Goal: Task Accomplishment & Management: Use online tool/utility

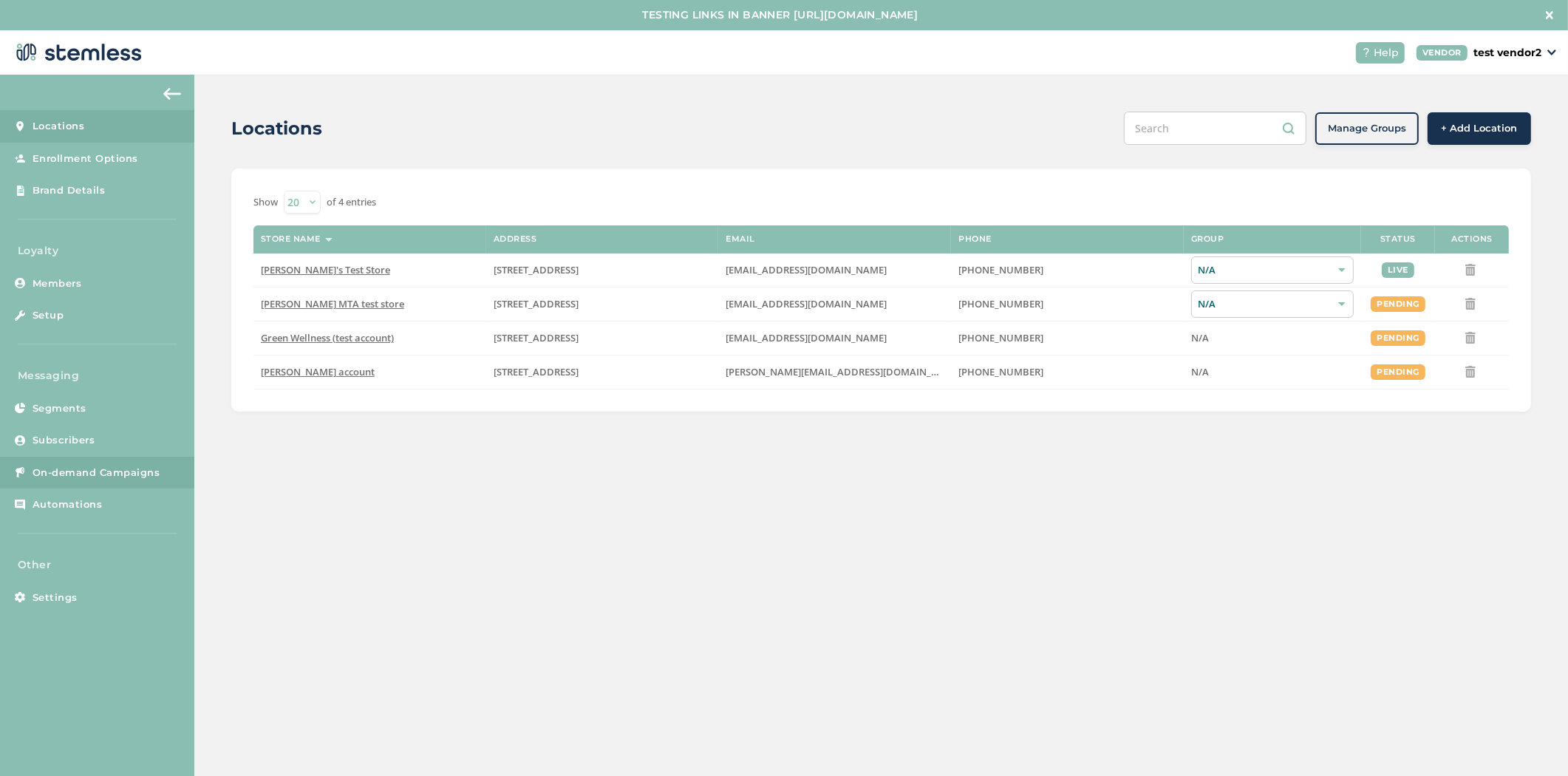
click at [103, 479] on span "On-demand Campaigns" at bounding box center [96, 473] width 127 height 15
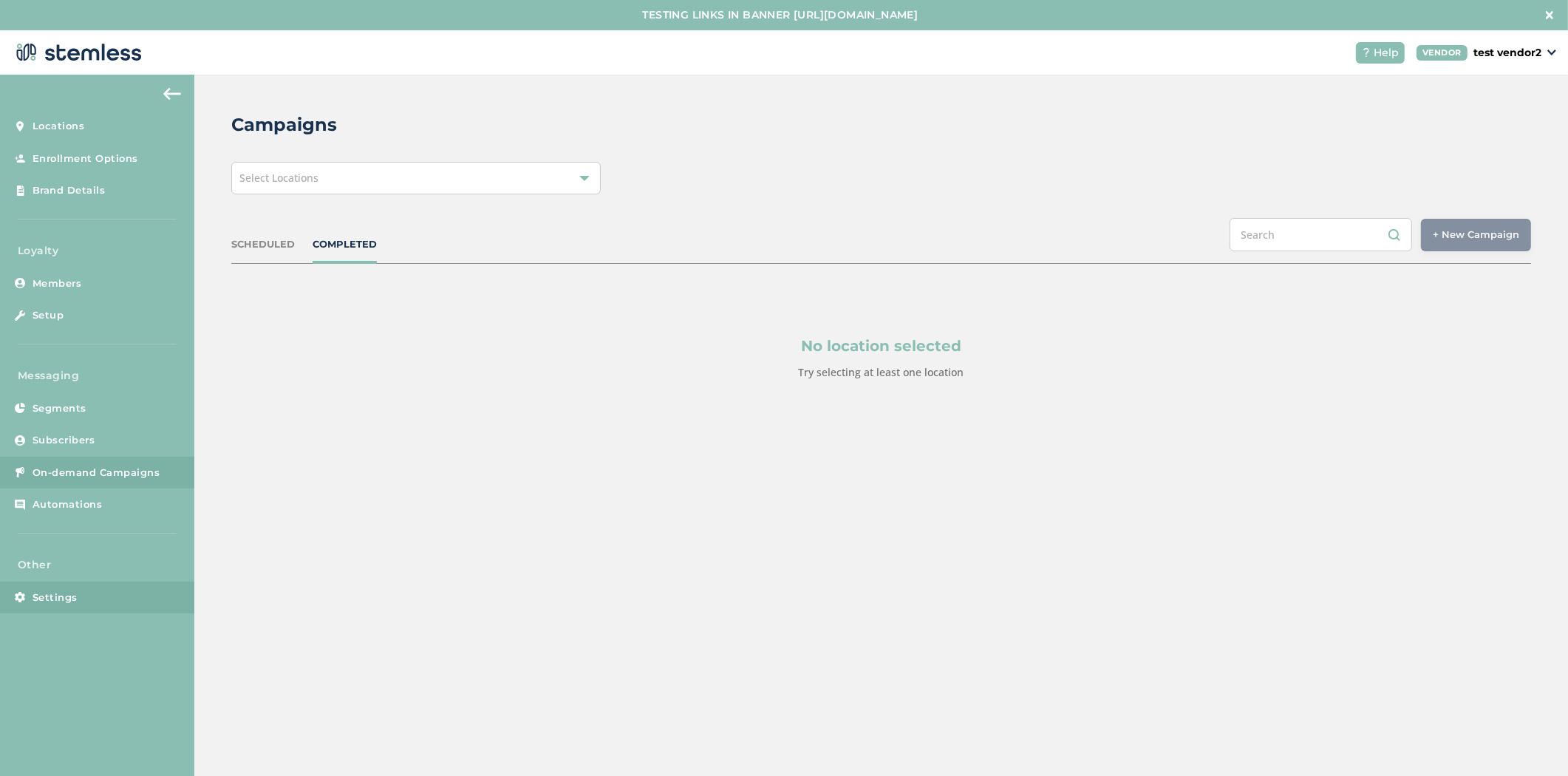
click at [62, 584] on link "Settings" at bounding box center [97, 598] width 194 height 33
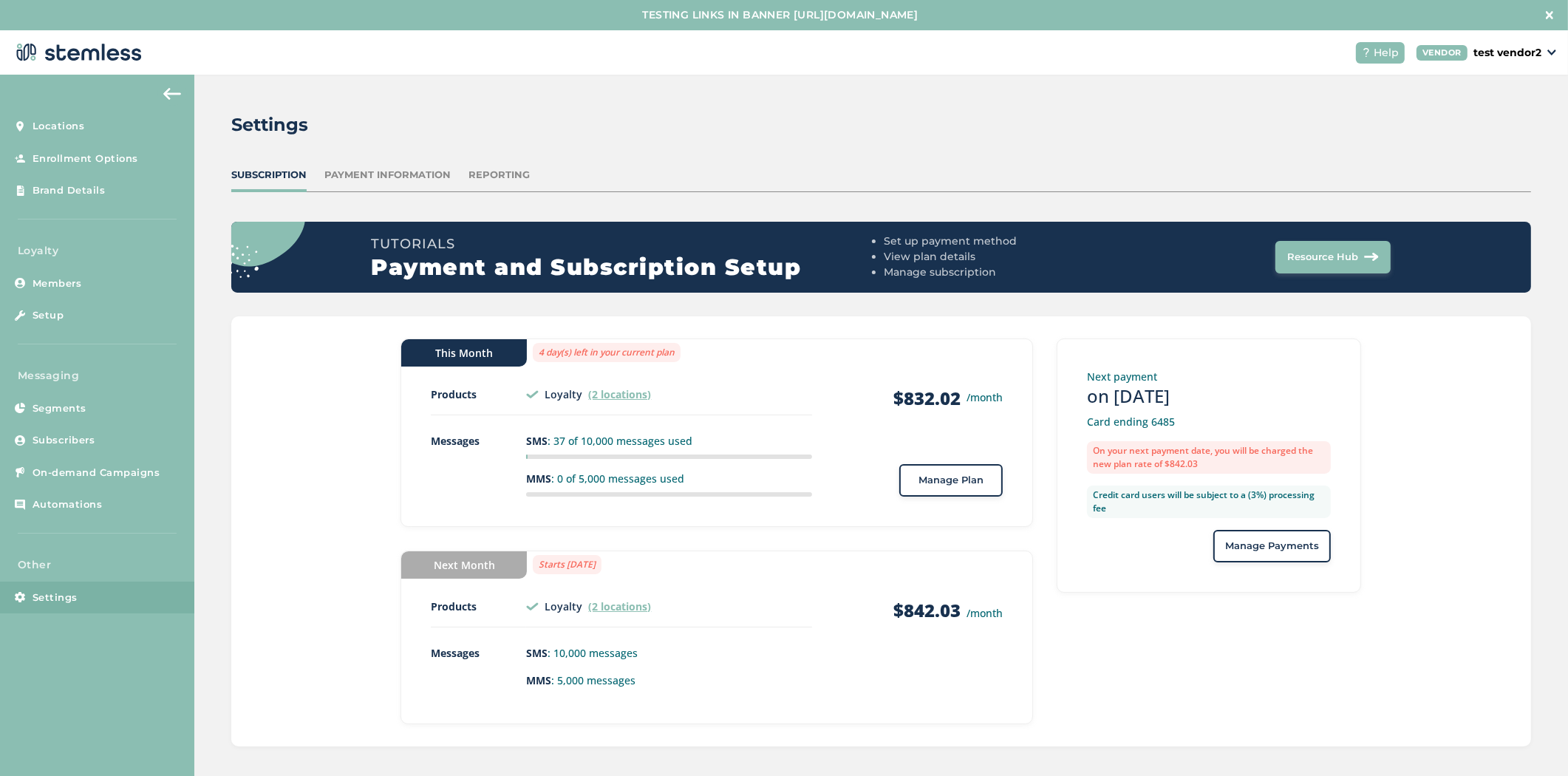
click at [935, 478] on span "Manage Plan" at bounding box center [951, 481] width 65 height 15
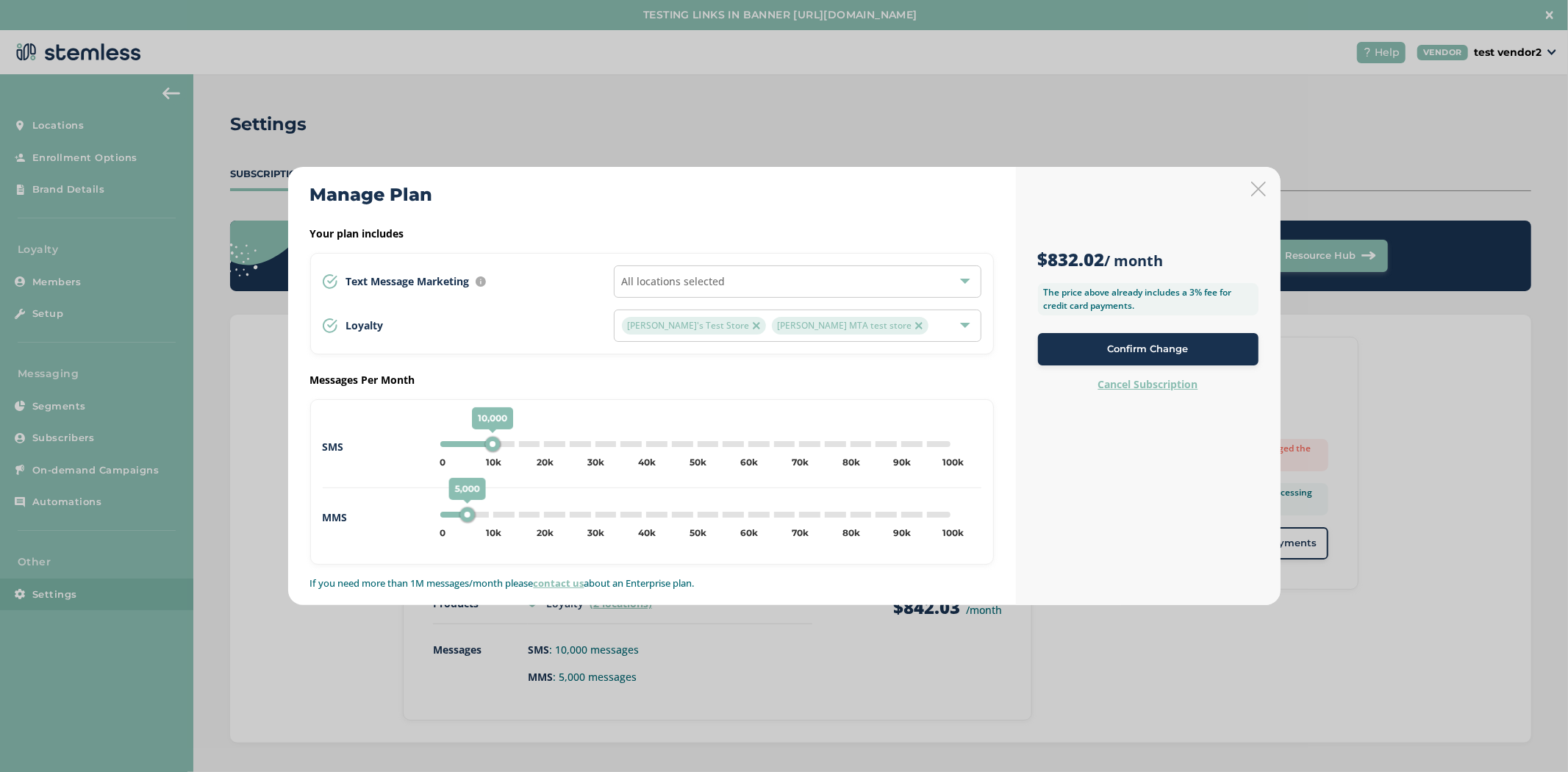
type input "0"
drag, startPoint x: 485, startPoint y: 444, endPoint x: 394, endPoint y: 444, distance: 91.0
click at [394, 444] on div "SMS 0 0 5k 10k 15k 20k 25k 30k 35k 40k 45k 50k 55k 60k 65k 70k 75k 80k 85k 90k …" at bounding box center [651, 459] width 659 height 59
type input "0"
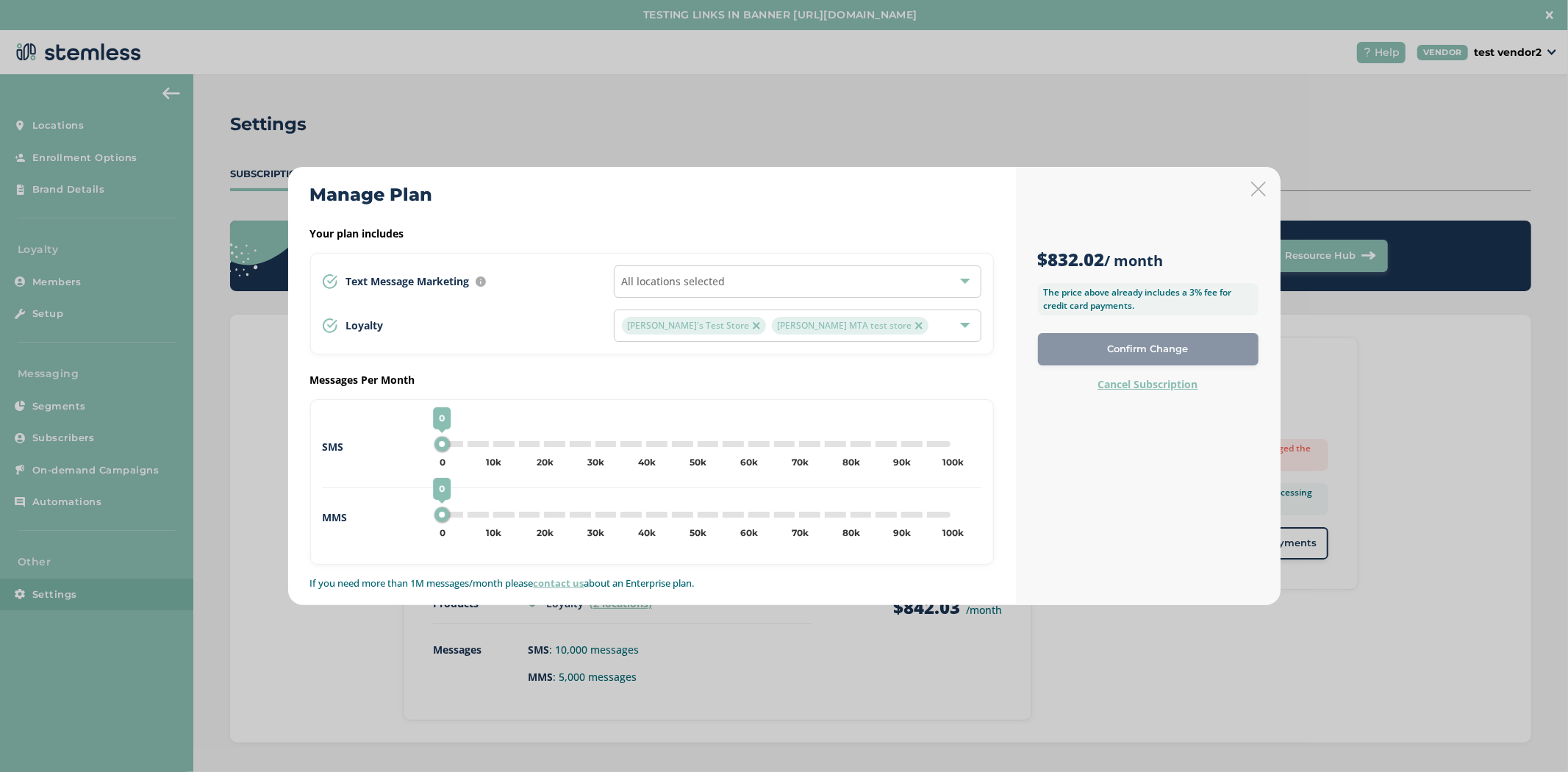
drag, startPoint x: 420, startPoint y: 512, endPoint x: 402, endPoint y: 515, distance: 18.2
click at [405, 513] on div "MMS 0 0 5k 10k 15k 20k 25k 30k 35k 40k 45k 50k 55k 60k 65k 70k 75k 80k 85k 90k …" at bounding box center [651, 517] width 659 height 35
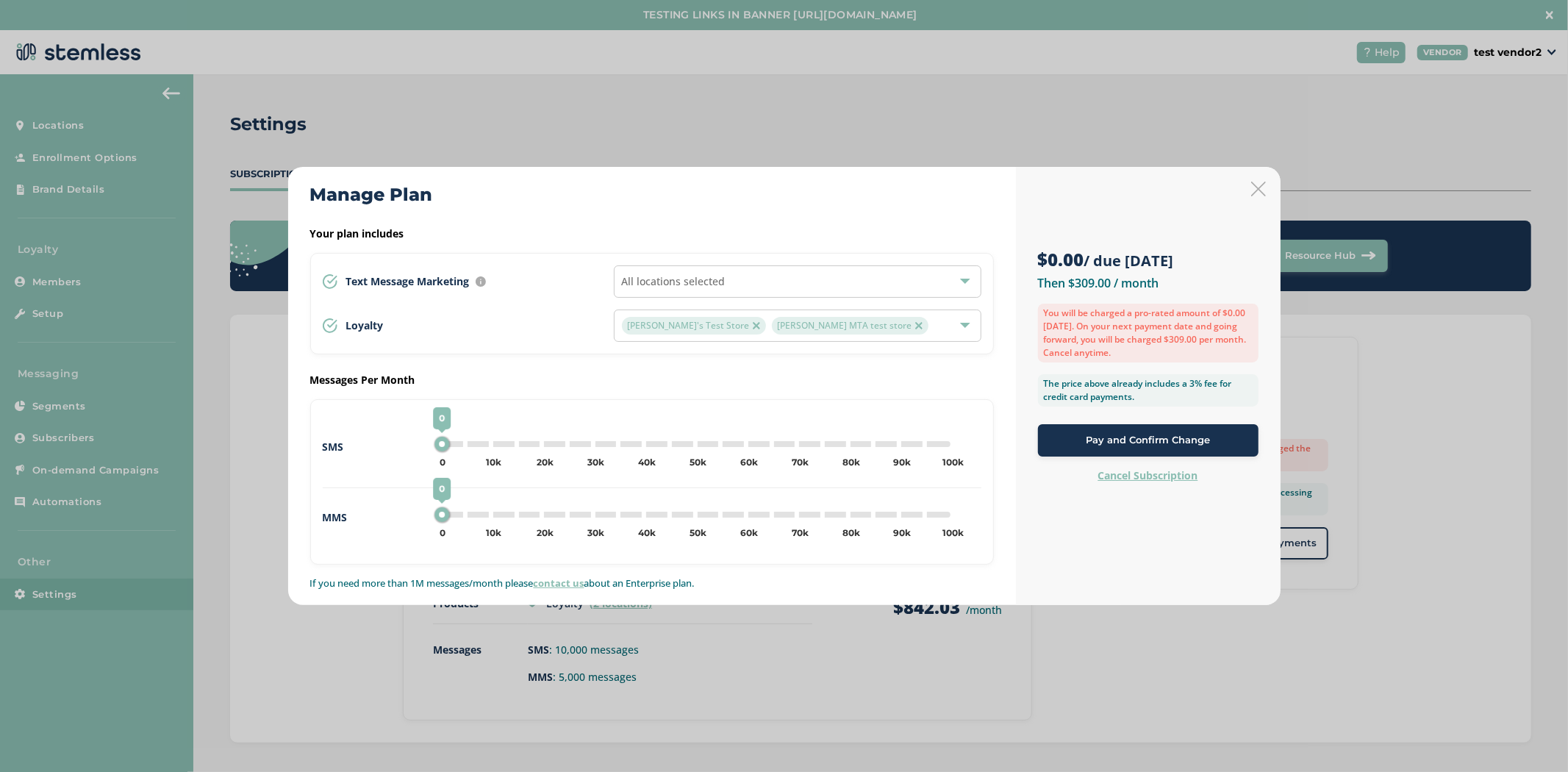
drag, startPoint x: 451, startPoint y: 439, endPoint x: 738, endPoint y: 436, distance: 287.0
click at [738, 436] on div "0 0 5k 10k 15k 20k 25k 30k 35k 40k 45k 50k 55k 60k 65k 70k 75k 80k 85k 90k 95k …" at bounding box center [695, 444] width 522 height 17
type input "60000"
click at [1259, 190] on icon at bounding box center [1259, 189] width 15 height 15
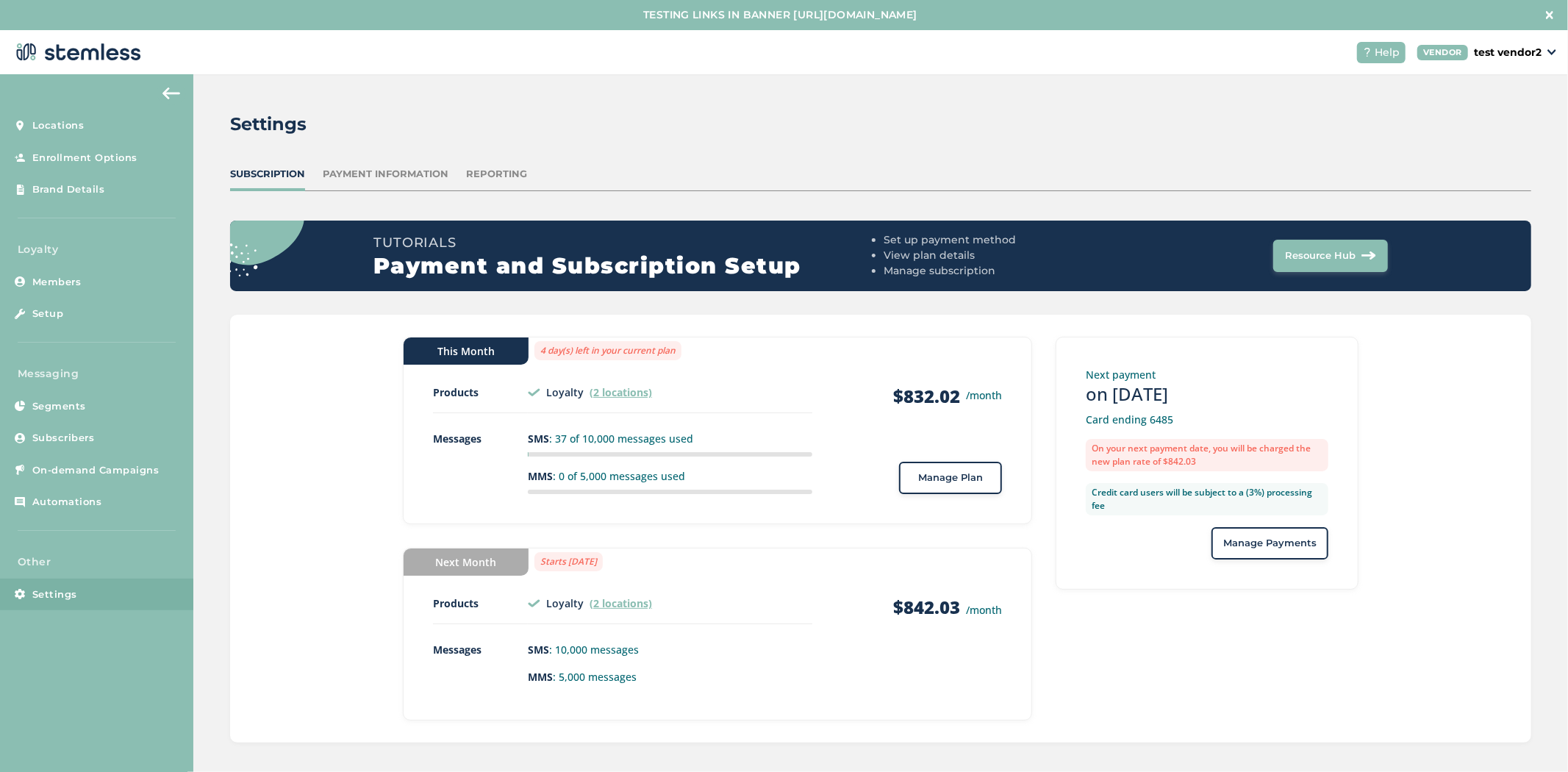
drag, startPoint x: 533, startPoint y: 353, endPoint x: 673, endPoint y: 355, distance: 140.0
click at [673, 355] on label "4 day(s) left in your current plan" at bounding box center [607, 351] width 147 height 19
drag, startPoint x: 570, startPoint y: 439, endPoint x: 634, endPoint y: 434, distance: 64.2
click at [634, 434] on p "SMS : 37 of 10,000 messages used" at bounding box center [670, 439] width 284 height 16
drag, startPoint x: 546, startPoint y: 468, endPoint x: 524, endPoint y: 466, distance: 22.1
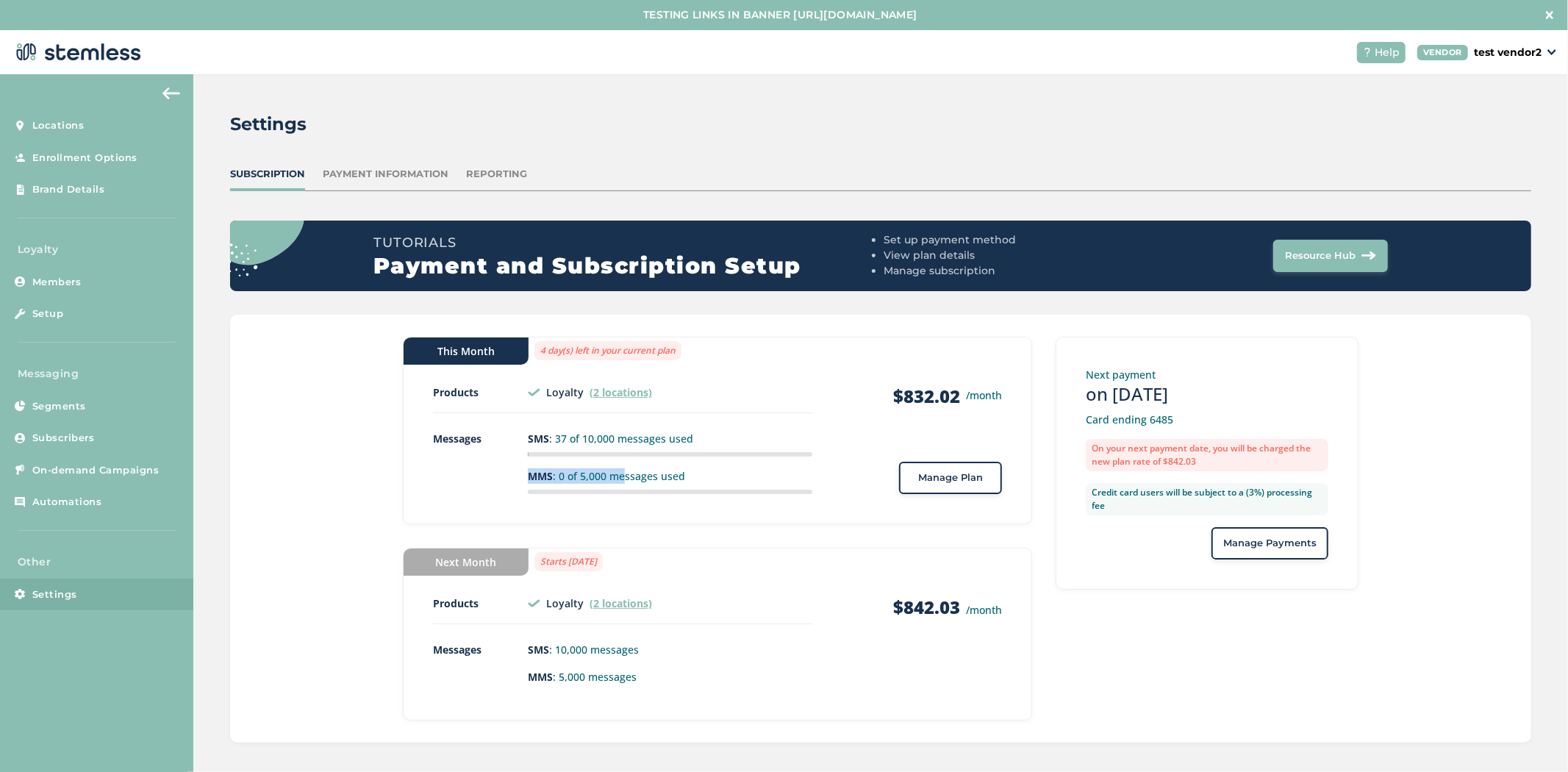
click at [528, 466] on ul "SMS : 37 of 10,000 messages used MMS : 0 of 5,000 messages used" at bounding box center [670, 463] width 284 height 63
drag, startPoint x: 540, startPoint y: 435, endPoint x: 575, endPoint y: 437, distance: 35.1
click at [575, 437] on p "SMS : 37 of 10,000 messages used" at bounding box center [670, 439] width 284 height 16
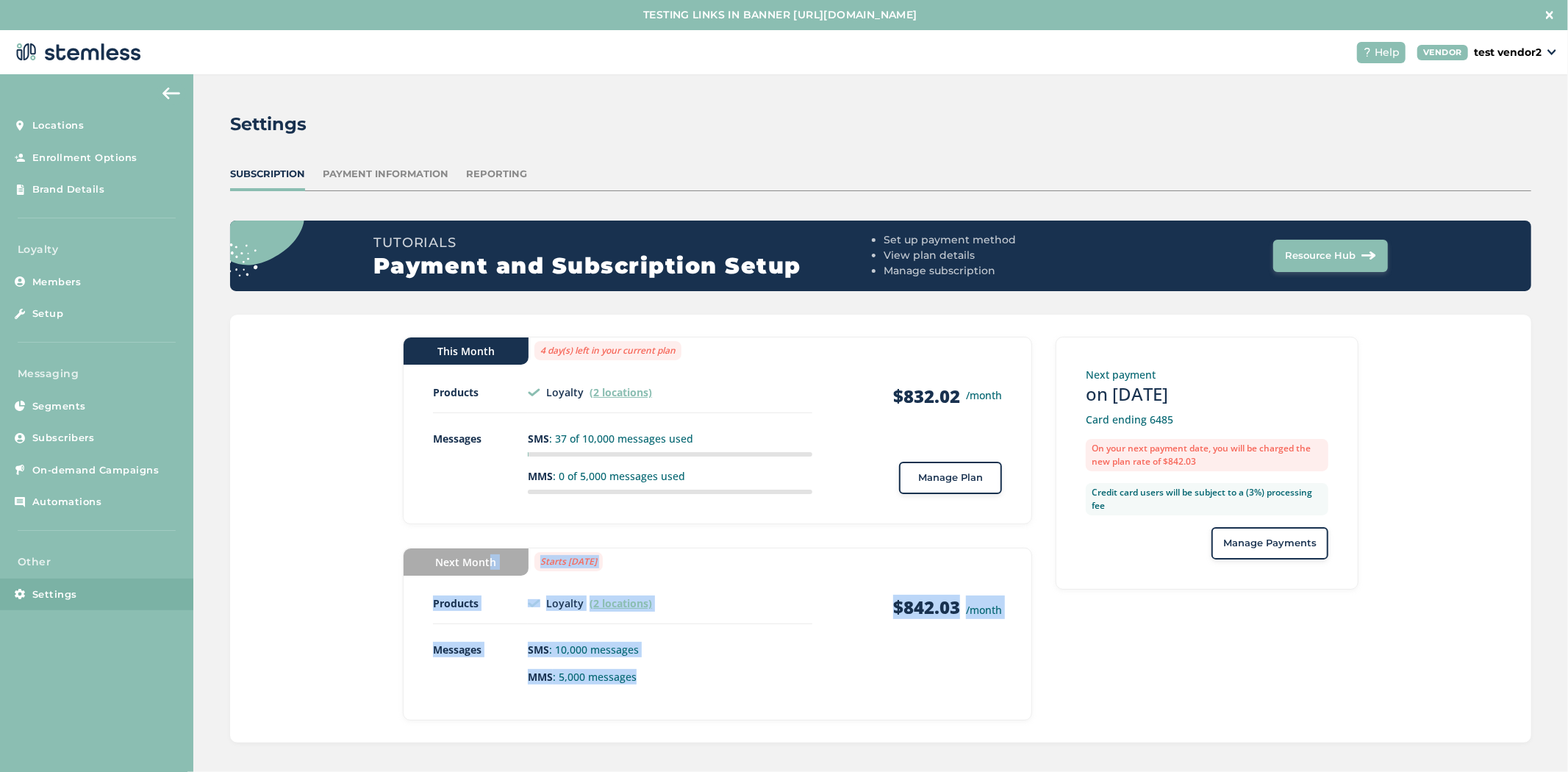
drag, startPoint x: 674, startPoint y: 677, endPoint x: 480, endPoint y: 556, distance: 228.6
click at [480, 556] on div "Next Month Starts September 27, 2025 Products Loyalty (2 locations) Brian's Tes…" at bounding box center [717, 634] width 629 height 172
click at [96, 160] on span "Enrollment Options" at bounding box center [85, 158] width 105 height 15
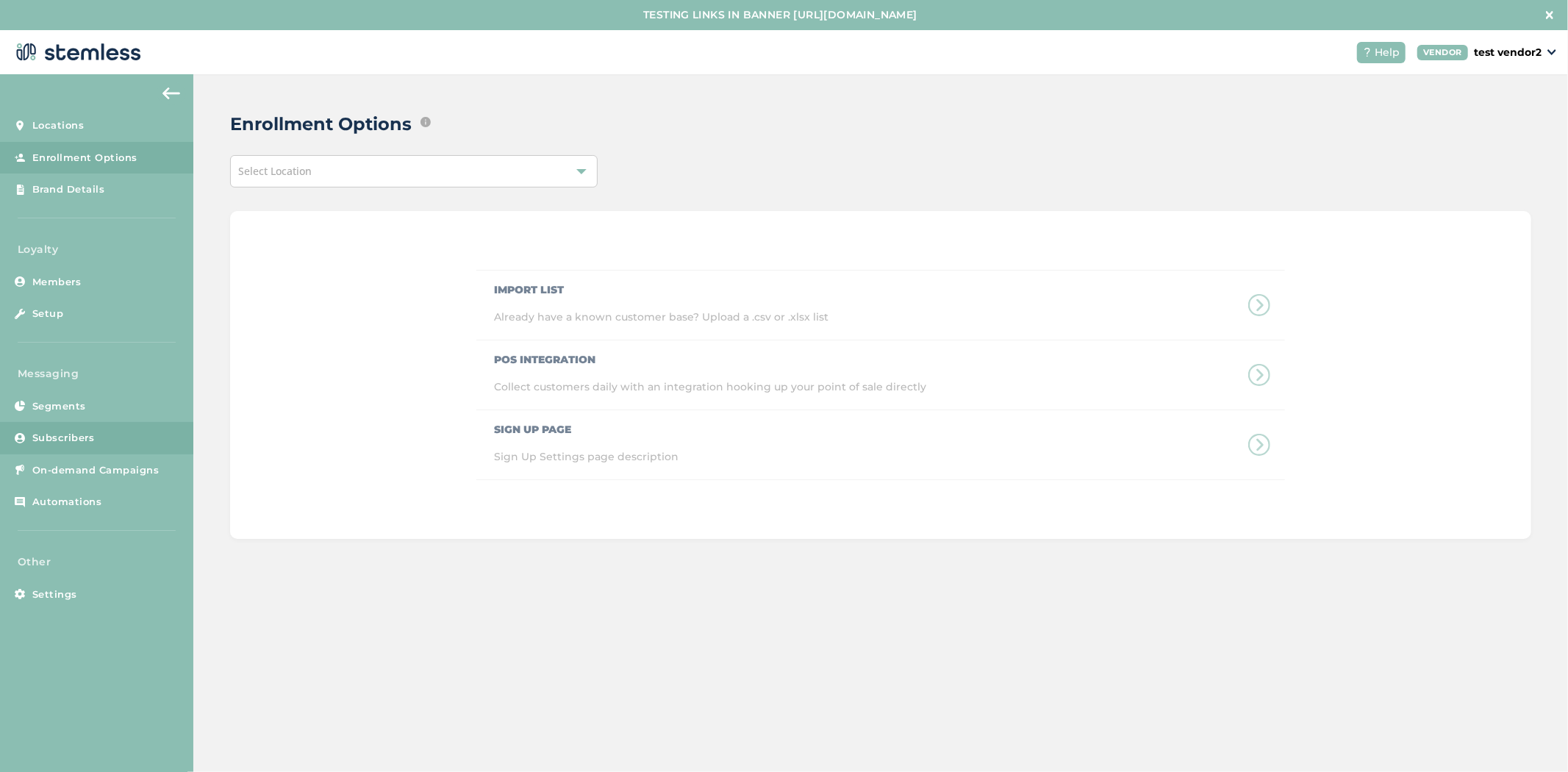
click at [96, 437] on link "Subscribers" at bounding box center [96, 438] width 193 height 32
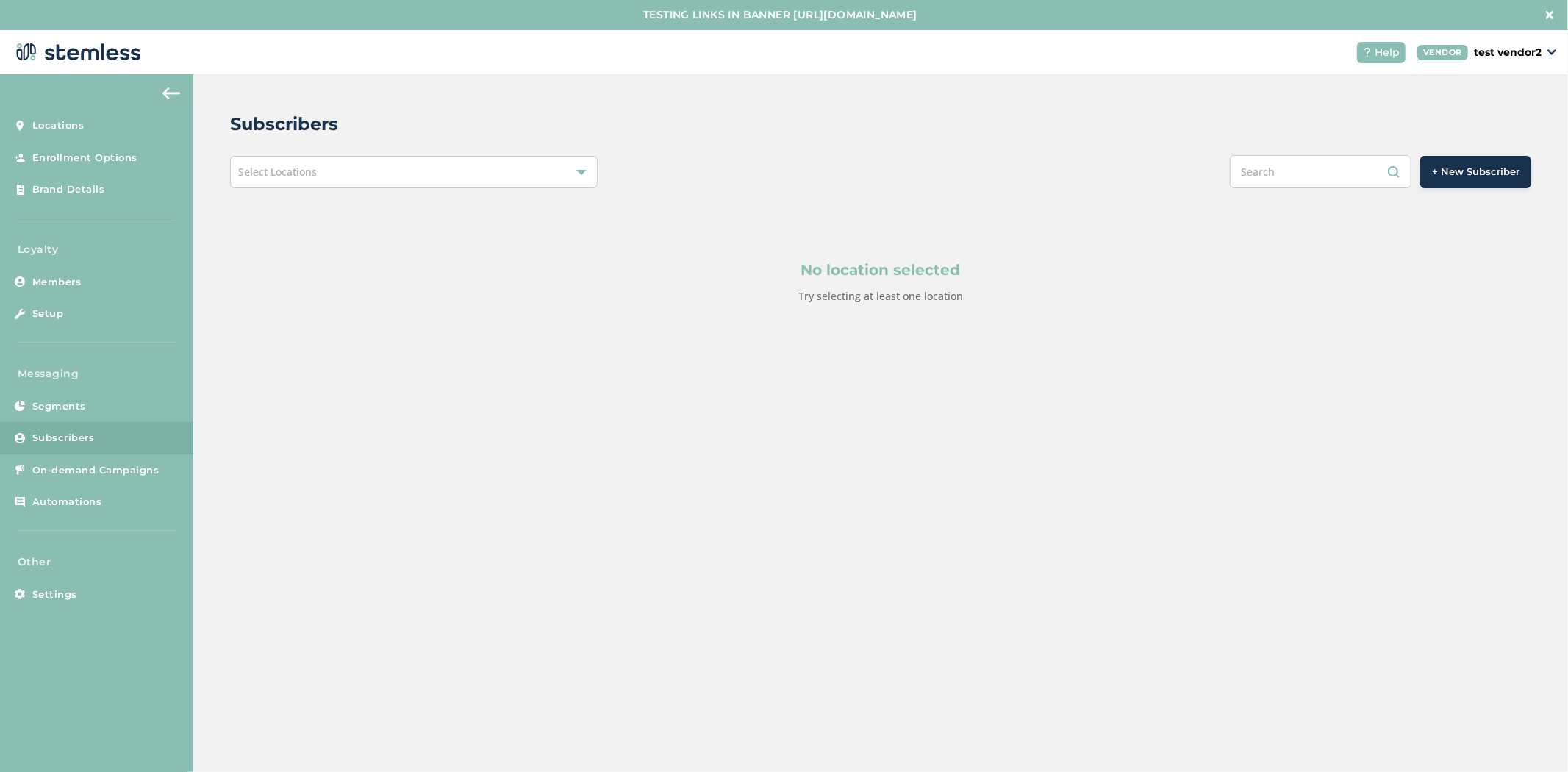
click at [446, 173] on div "Select Locations" at bounding box center [414, 172] width 367 height 32
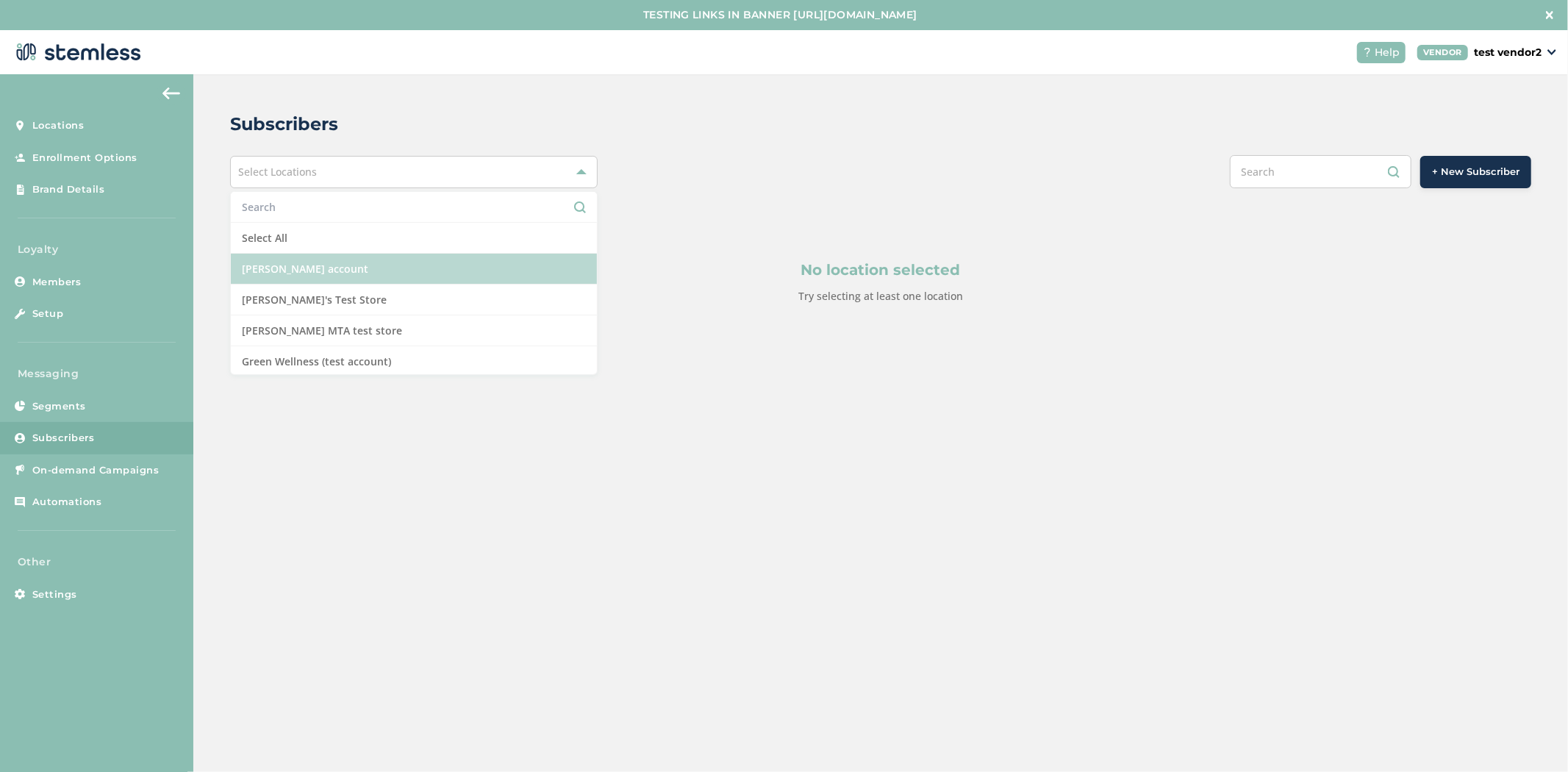
click at [423, 268] on li "[PERSON_NAME] account" at bounding box center [414, 269] width 366 height 31
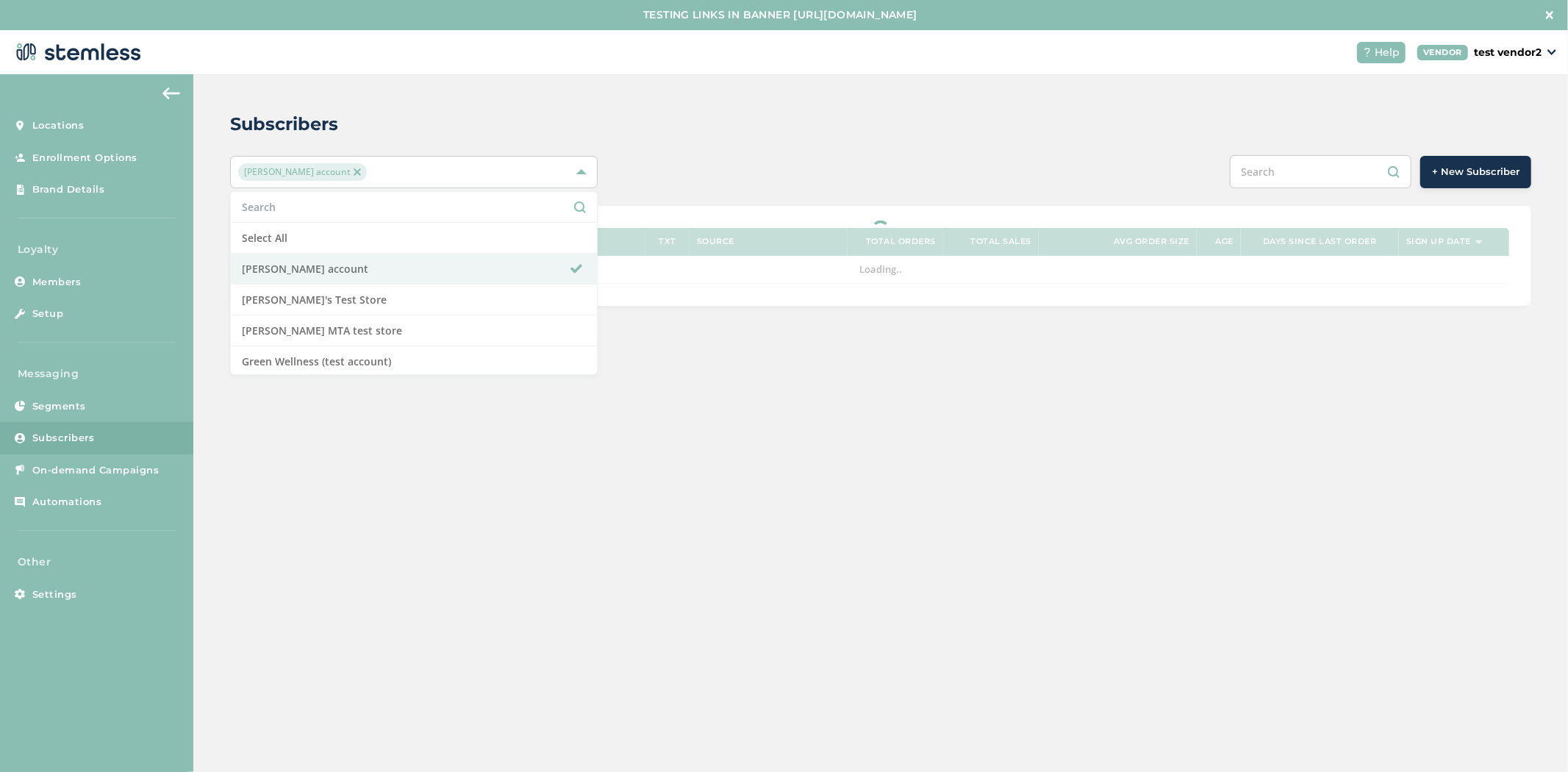
click at [880, 107] on div "Subscribers Brian Vend account Select All Brian Vend account Brian's Test Store…" at bounding box center [880, 209] width 1375 height 269
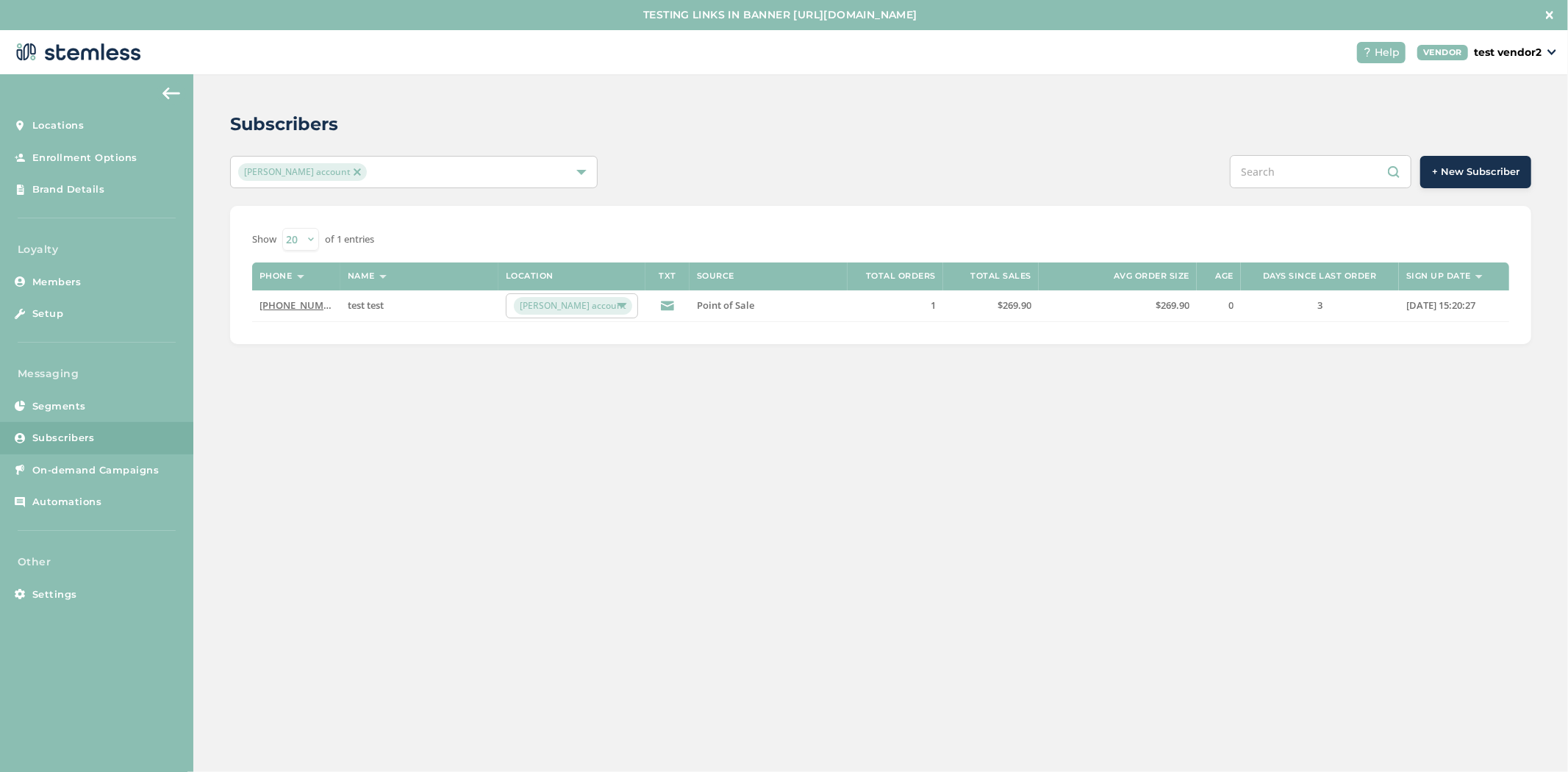
click at [475, 180] on div "[PERSON_NAME] account" at bounding box center [406, 172] width 336 height 17
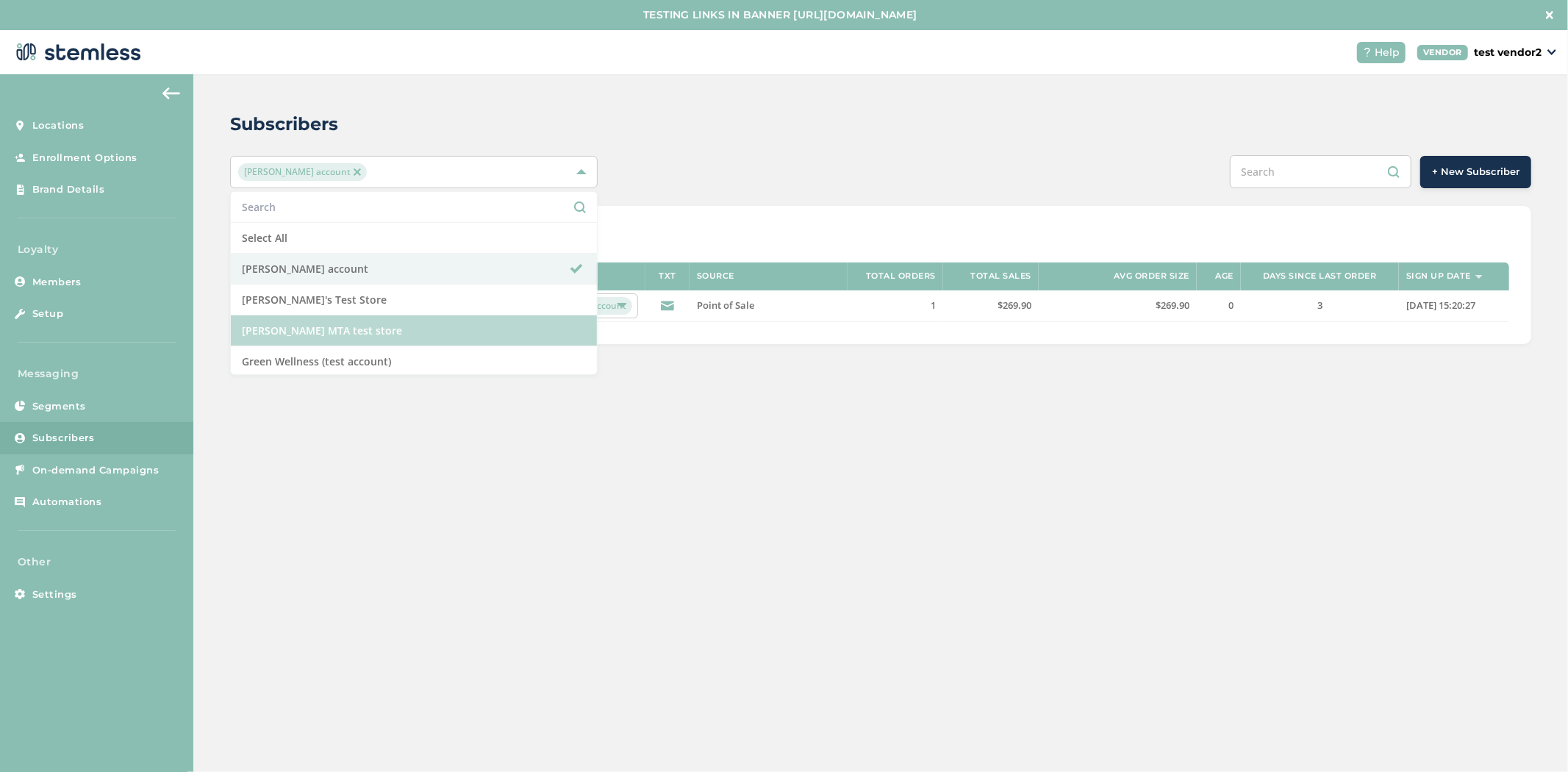
click at [420, 336] on li "[PERSON_NAME] MTA test store" at bounding box center [414, 330] width 366 height 31
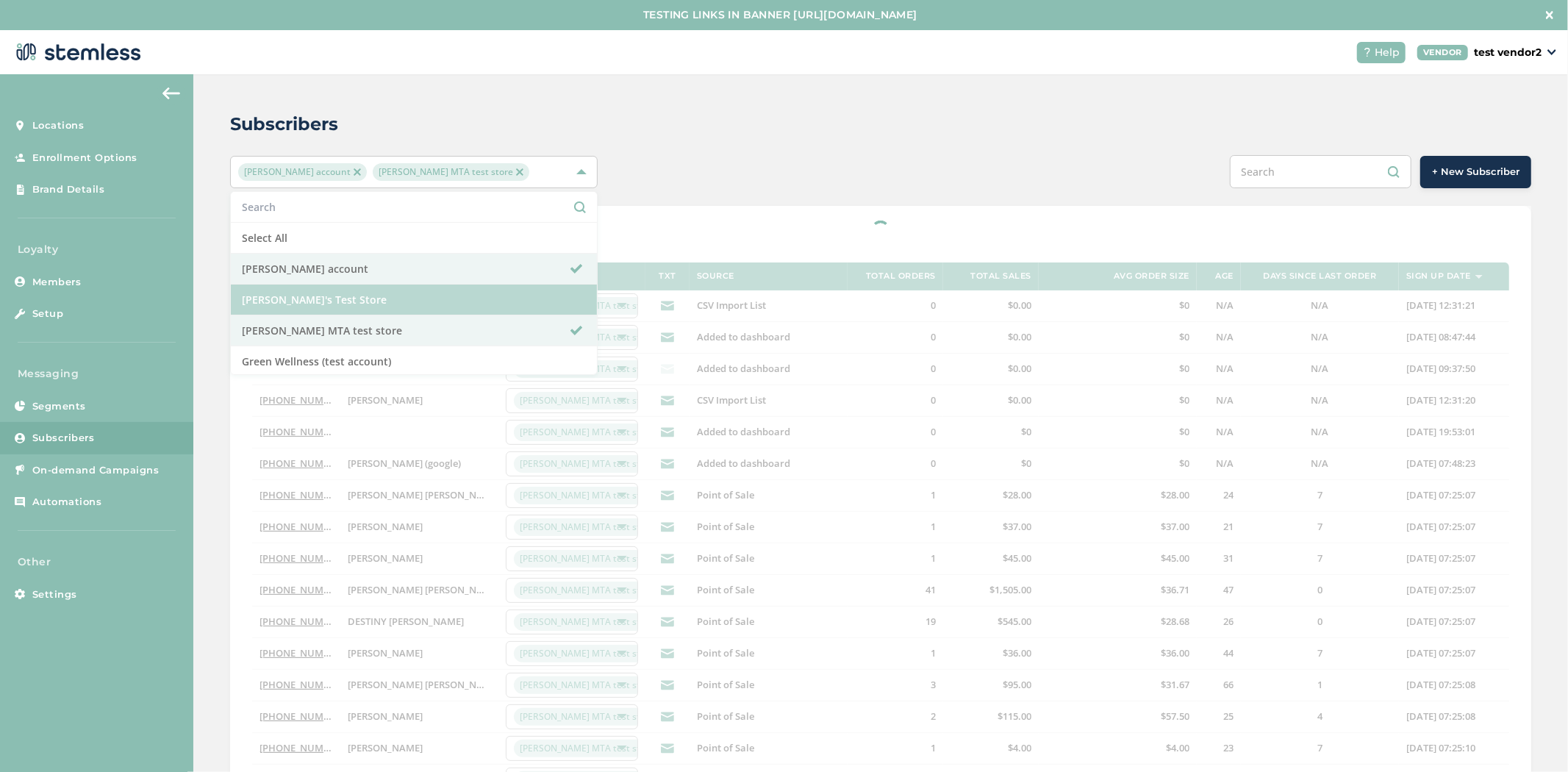
click at [423, 303] on li "[PERSON_NAME]'s Test Store" at bounding box center [414, 299] width 366 height 31
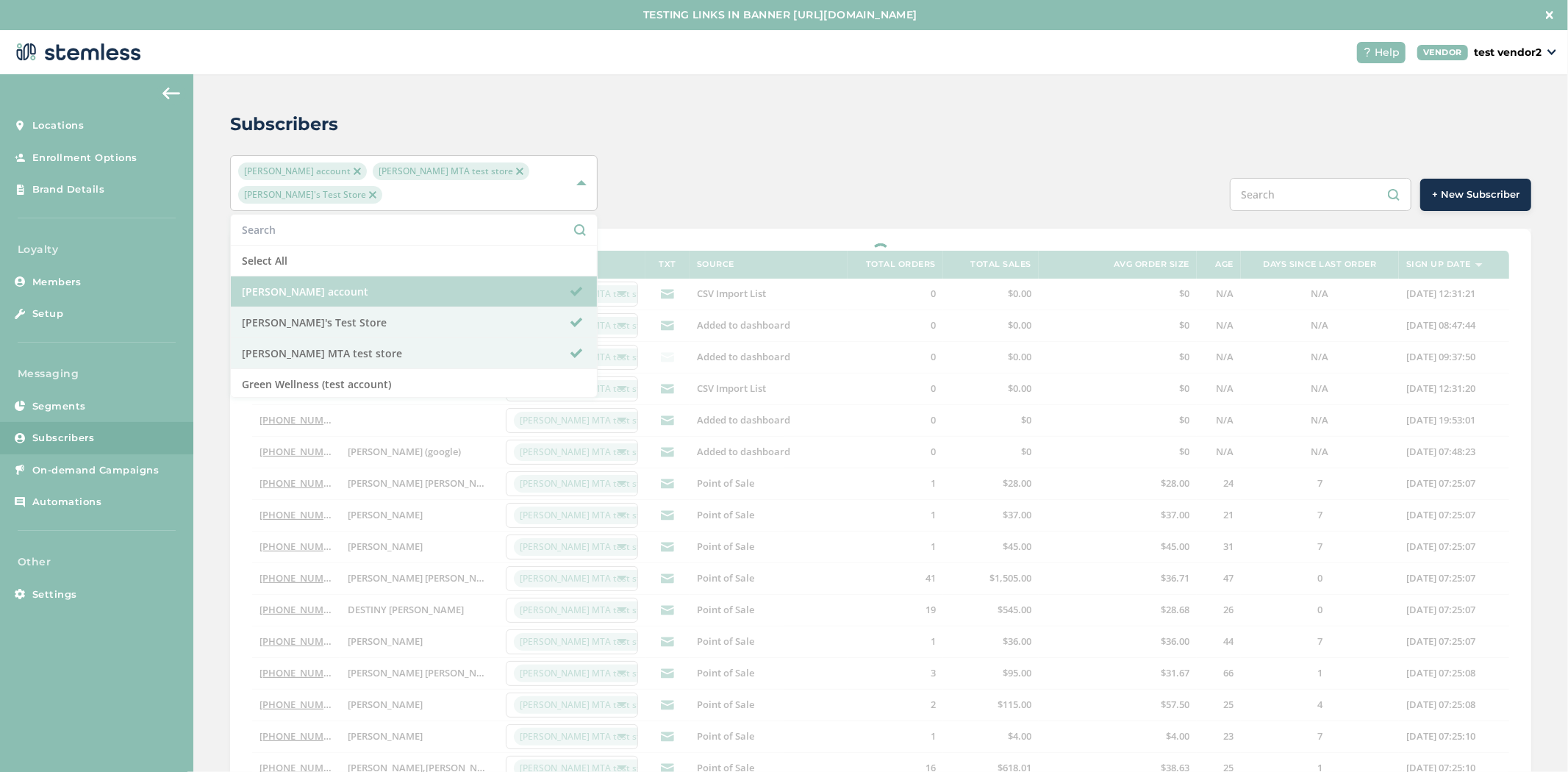
click at [444, 276] on li "[PERSON_NAME] account" at bounding box center [414, 291] width 366 height 31
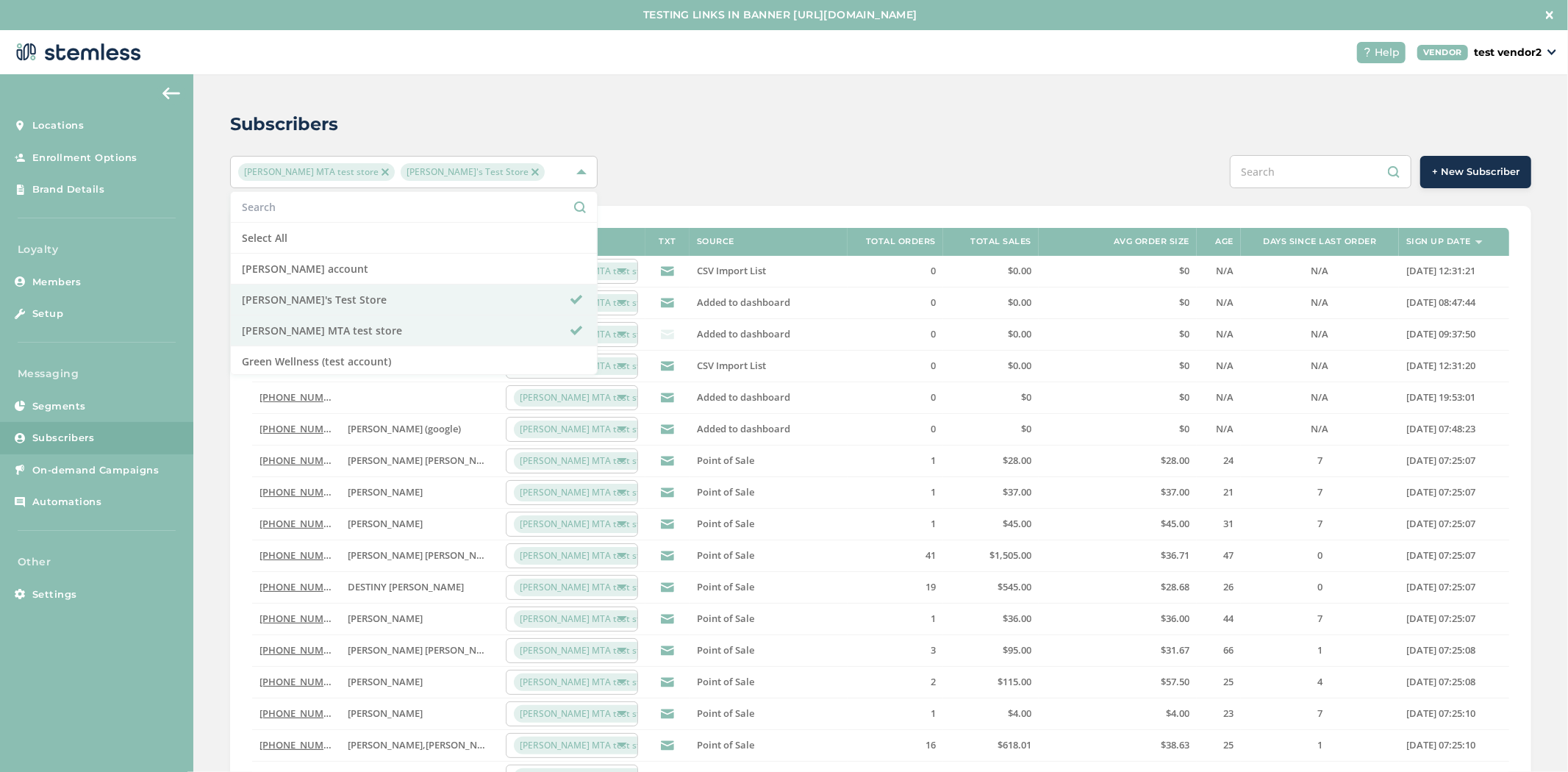
click at [904, 153] on div "Subscribers Brians MTA test store Brian's Test Store Select All Brian Vend acco…" at bounding box center [880, 511] width 1375 height 873
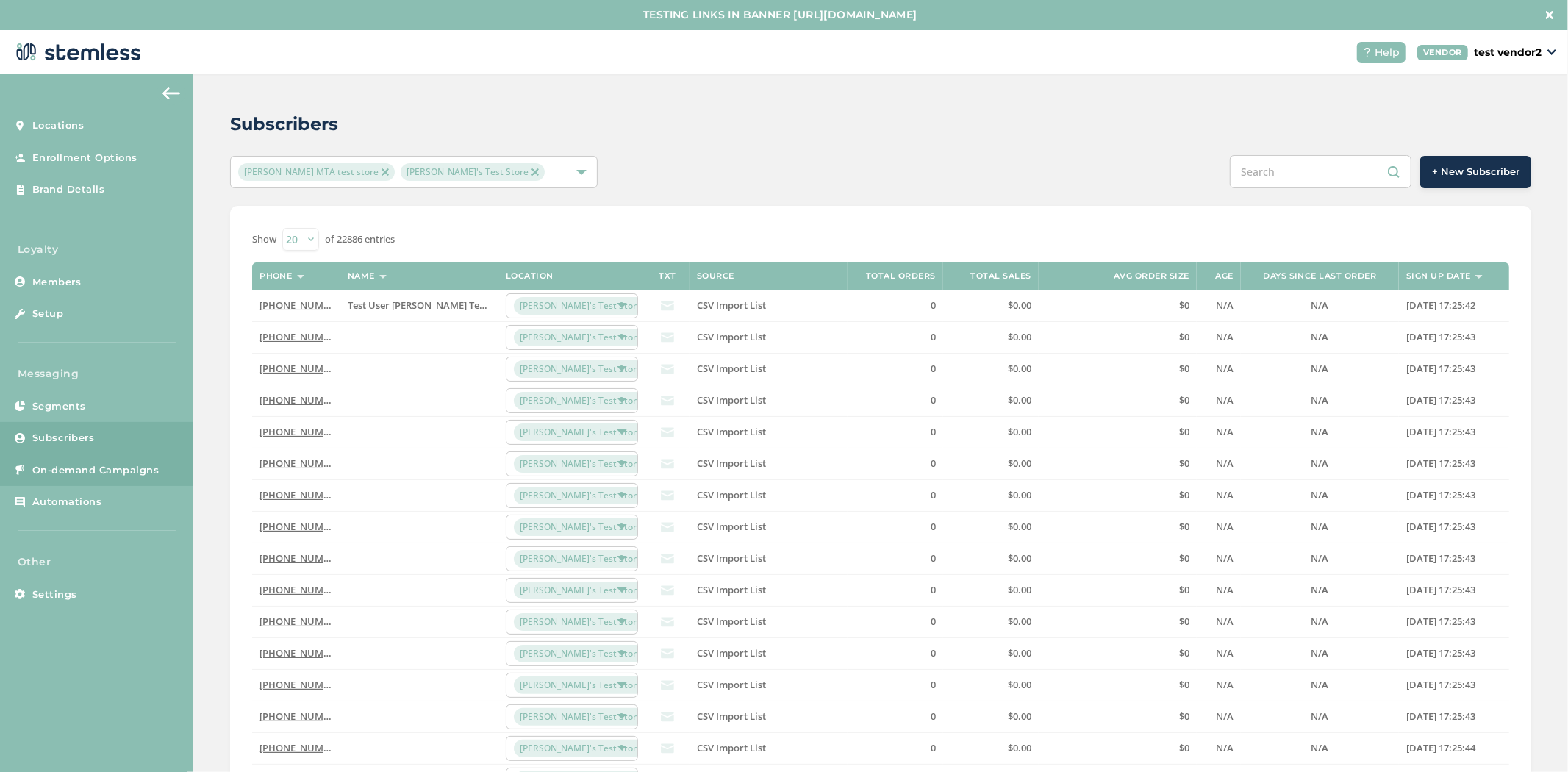
click at [119, 473] on span "On-demand Campaigns" at bounding box center [95, 471] width 127 height 15
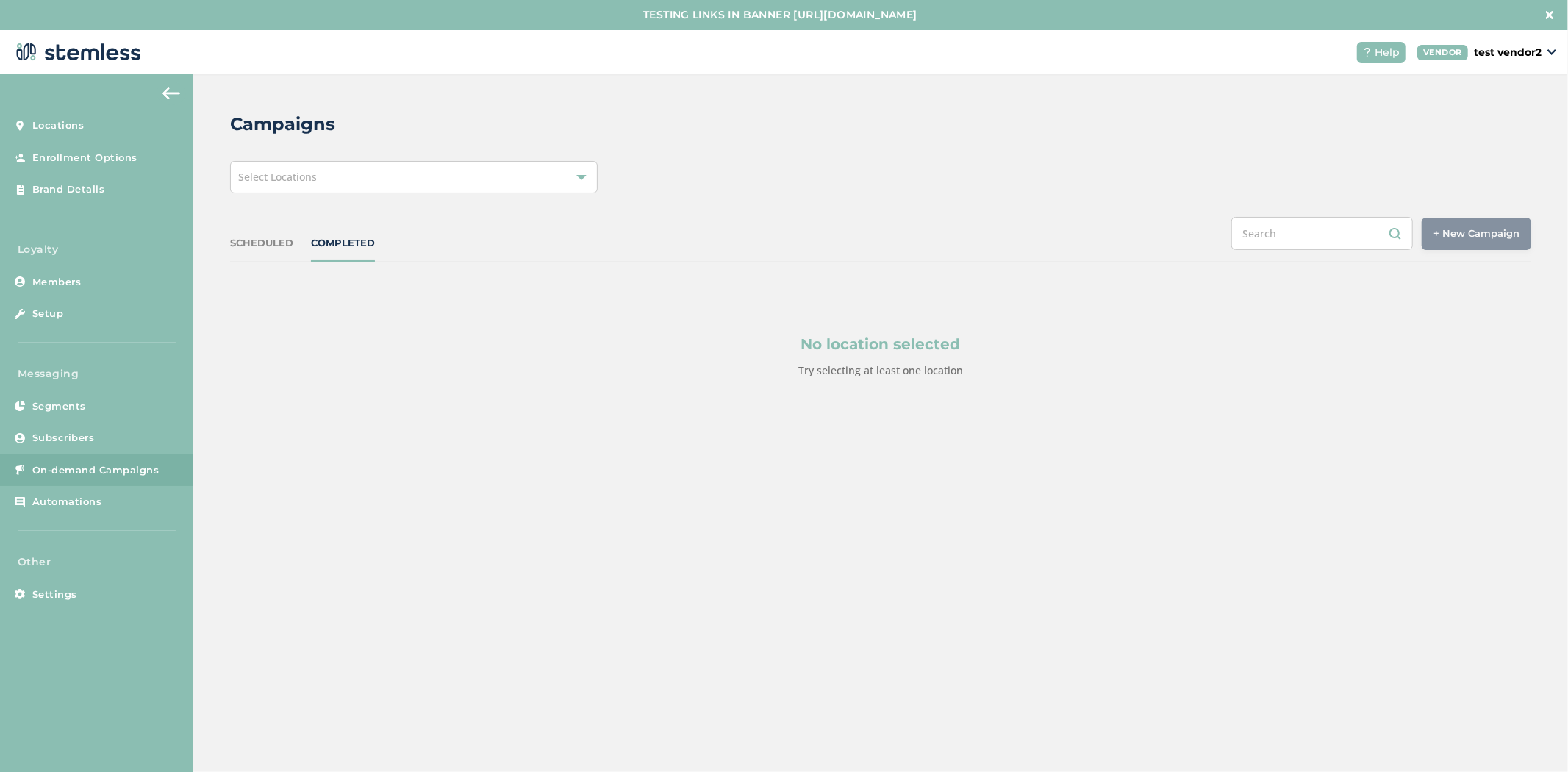
click at [393, 165] on div "Select Locations" at bounding box center [414, 177] width 367 height 32
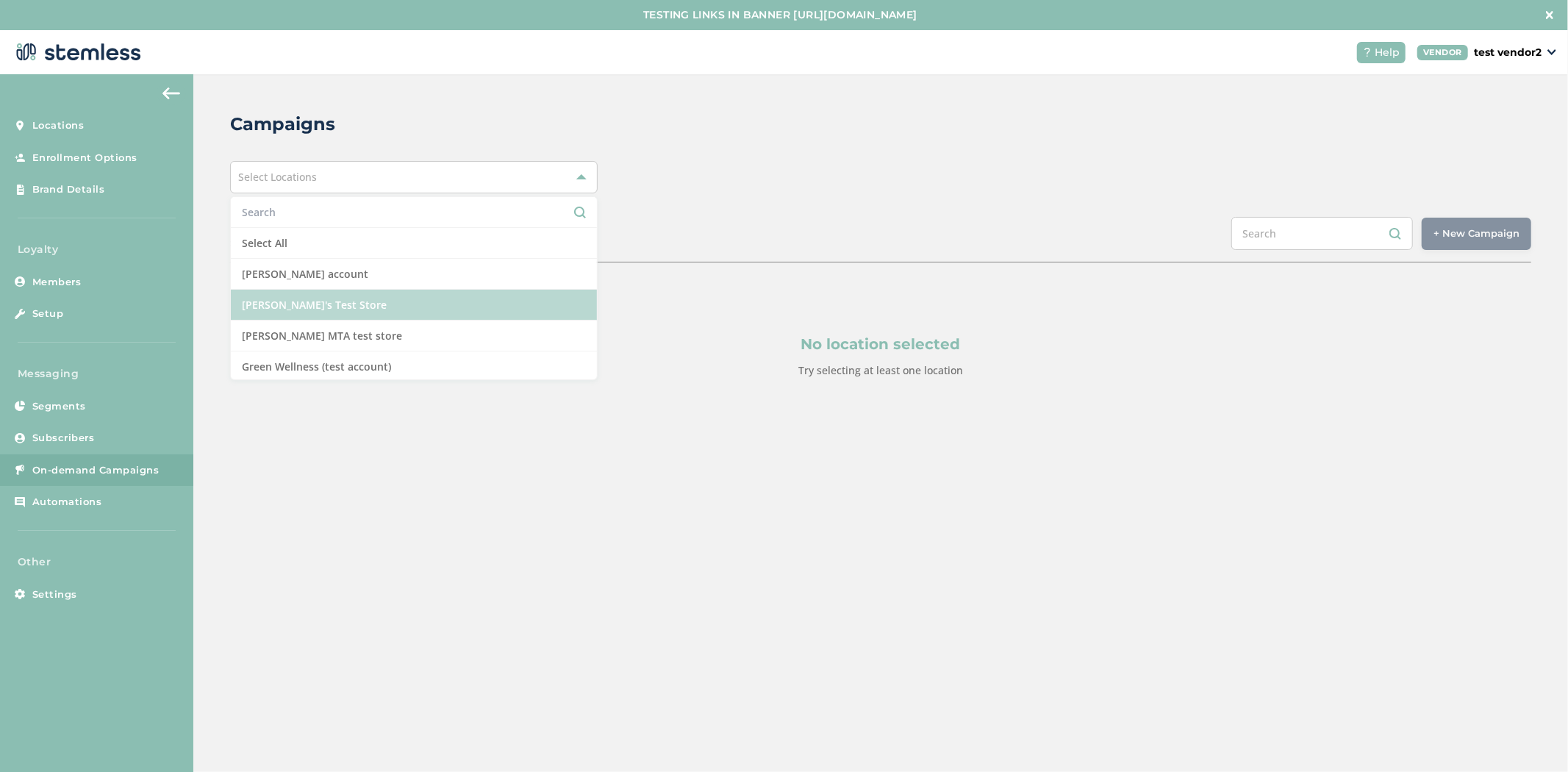
click at [361, 315] on li "[PERSON_NAME]'s Test Store" at bounding box center [414, 304] width 366 height 31
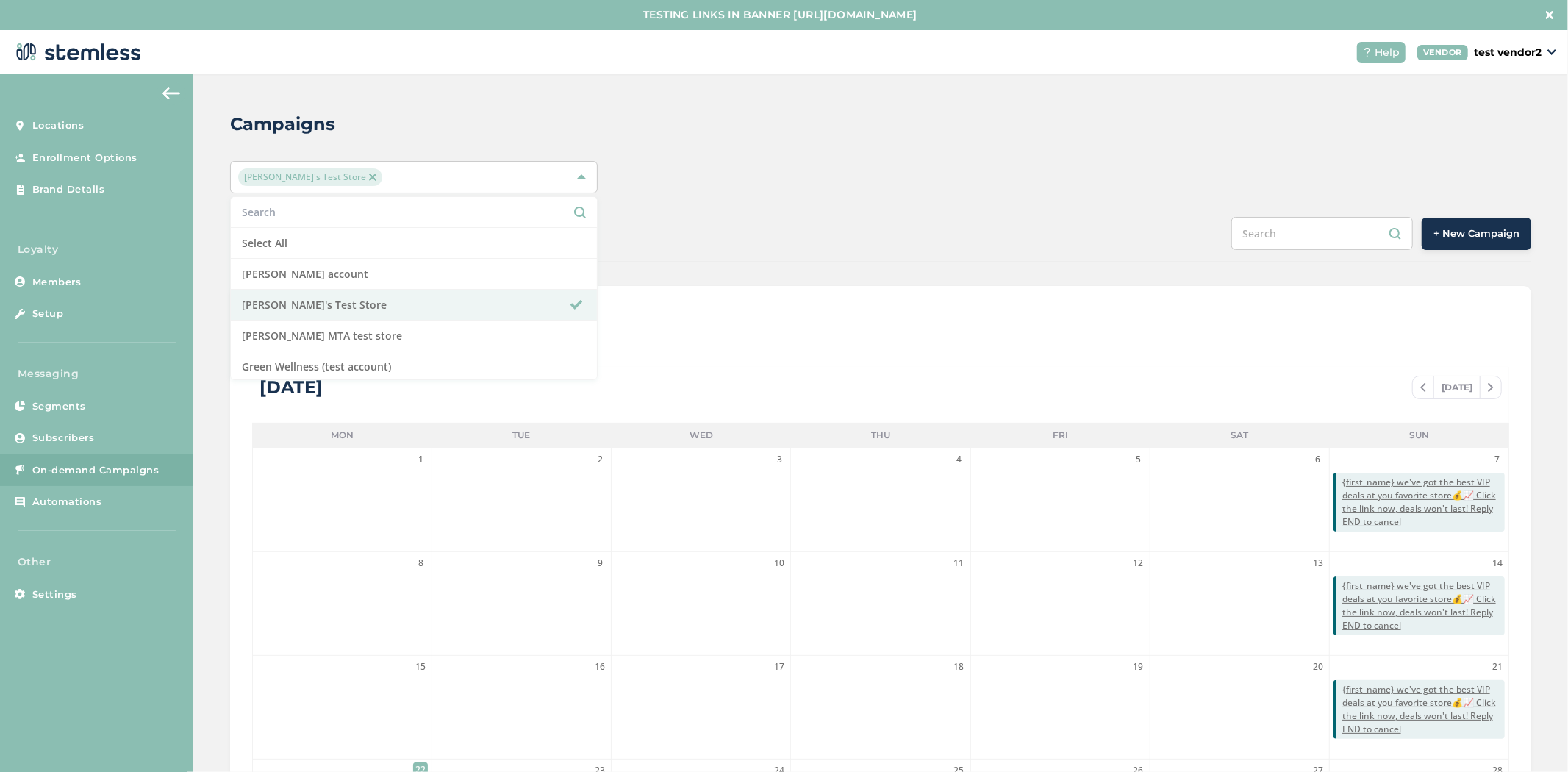
drag, startPoint x: 1512, startPoint y: 251, endPoint x: 1522, endPoint y: 244, distance: 12.2
click at [1514, 250] on div "SCHEDULED COMPLETED + New Campaign" at bounding box center [881, 240] width 1301 height 46
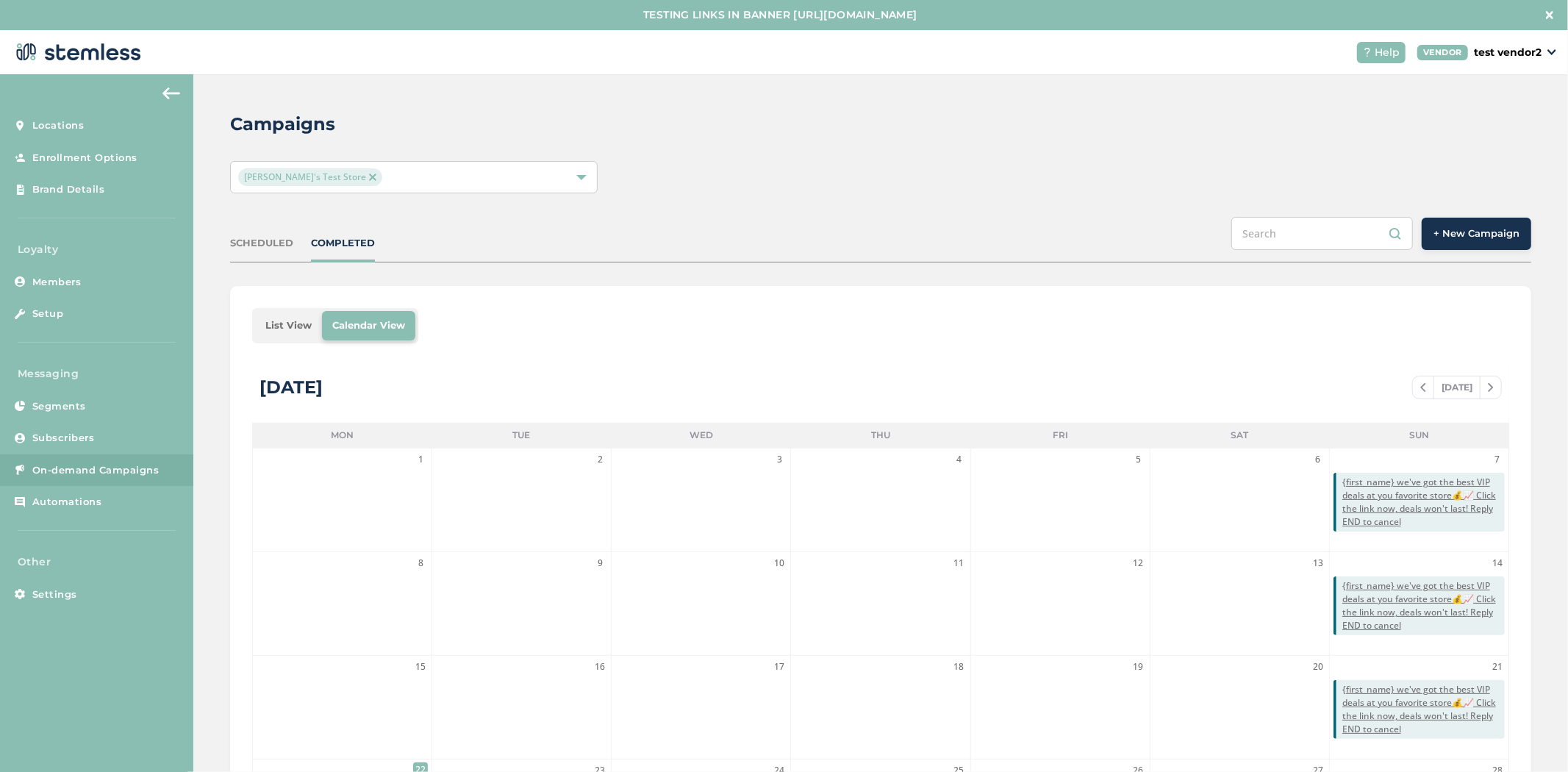
click at [1480, 237] on span "+ New Campaign" at bounding box center [1477, 234] width 86 height 15
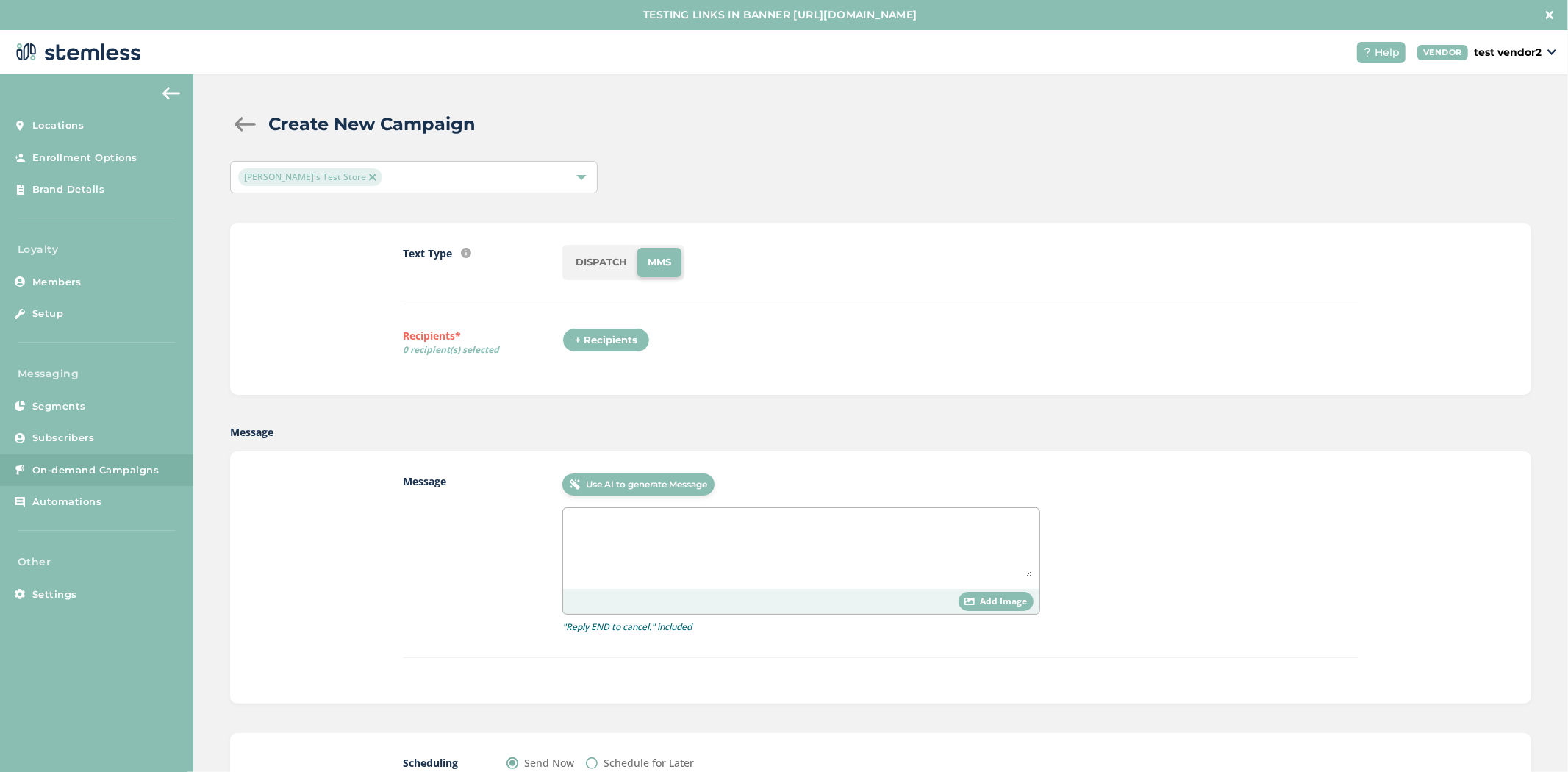
click at [590, 352] on div "+ Recipients" at bounding box center [607, 341] width 88 height 25
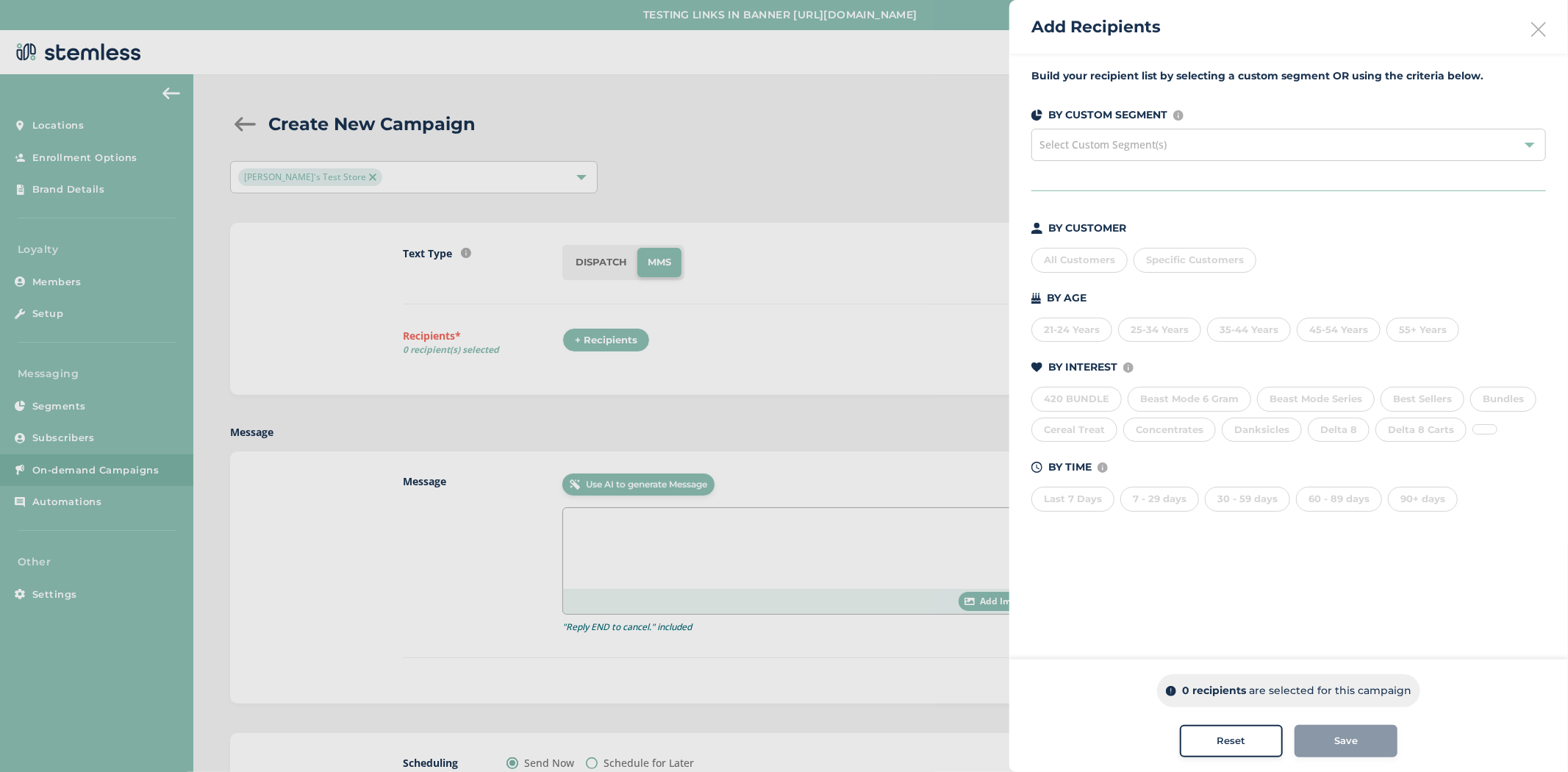
drag, startPoint x: 1057, startPoint y: 107, endPoint x: 1165, endPoint y: 108, distance: 108.0
click at [1165, 108] on p "BY CUSTOM SEGMENT" at bounding box center [1108, 114] width 119 height 16
click at [1170, 208] on div "Build your recipient list by selecting a custom segment OR using the criteria b…" at bounding box center [1289, 299] width 559 height 491
click at [1077, 335] on div "21-24 Years" at bounding box center [1072, 330] width 81 height 25
click at [1185, 333] on div "25-34 Years" at bounding box center [1159, 330] width 83 height 25
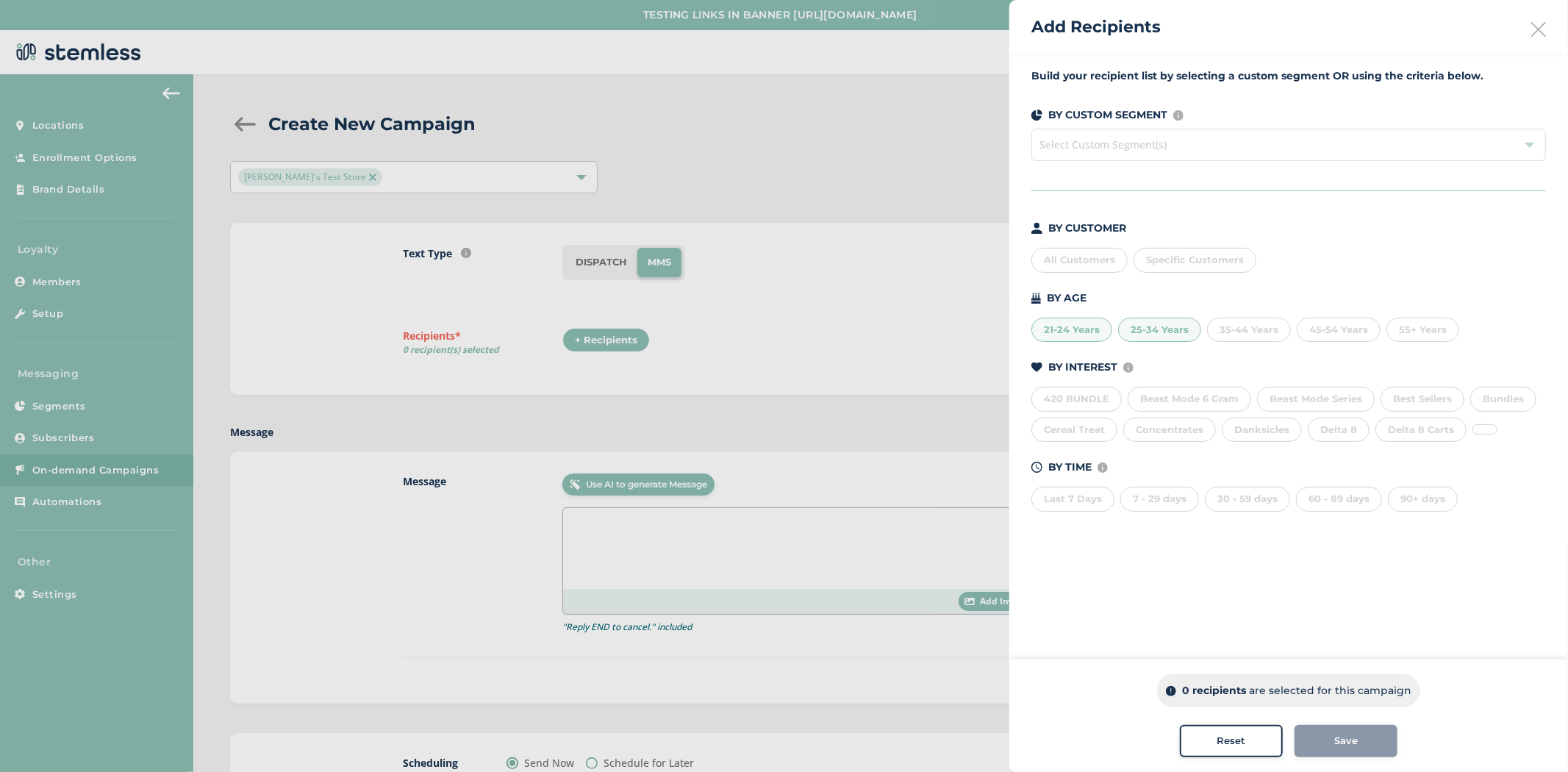
drag, startPoint x: 1090, startPoint y: 507, endPoint x: 1174, endPoint y: 501, distance: 84.2
click at [1091, 507] on div "Last 7 Days" at bounding box center [1072, 499] width 83 height 25
drag, startPoint x: 1174, startPoint y: 501, endPoint x: 1187, endPoint y: 502, distance: 13.0
click at [1187, 502] on div "7 - 29 days" at bounding box center [1159, 499] width 79 height 25
drag, startPoint x: 1258, startPoint y: 503, endPoint x: 1162, endPoint y: 619, distance: 150.6
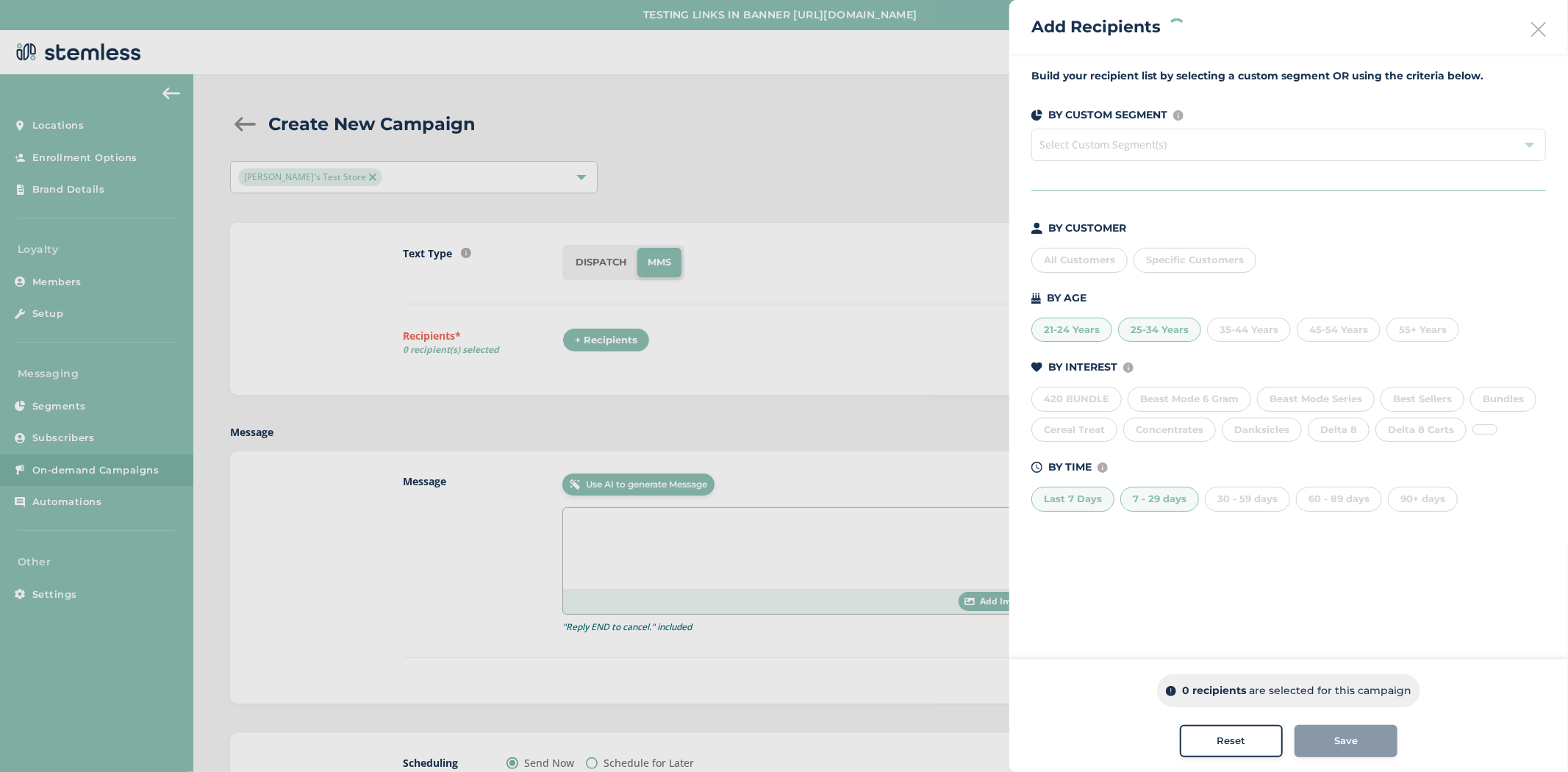
click at [1258, 504] on div "30 - 59 days" at bounding box center [1247, 499] width 85 height 25
drag, startPoint x: 1089, startPoint y: 397, endPoint x: 728, endPoint y: 771, distance: 519.8
click at [1089, 400] on div "420 BUNDLE" at bounding box center [1076, 400] width 90 height 25
drag, startPoint x: 1215, startPoint y: 692, endPoint x: 1171, endPoint y: 693, distance: 44.0
click at [1171, 693] on div "0 recipients are selected for this campaign" at bounding box center [1289, 691] width 264 height 33
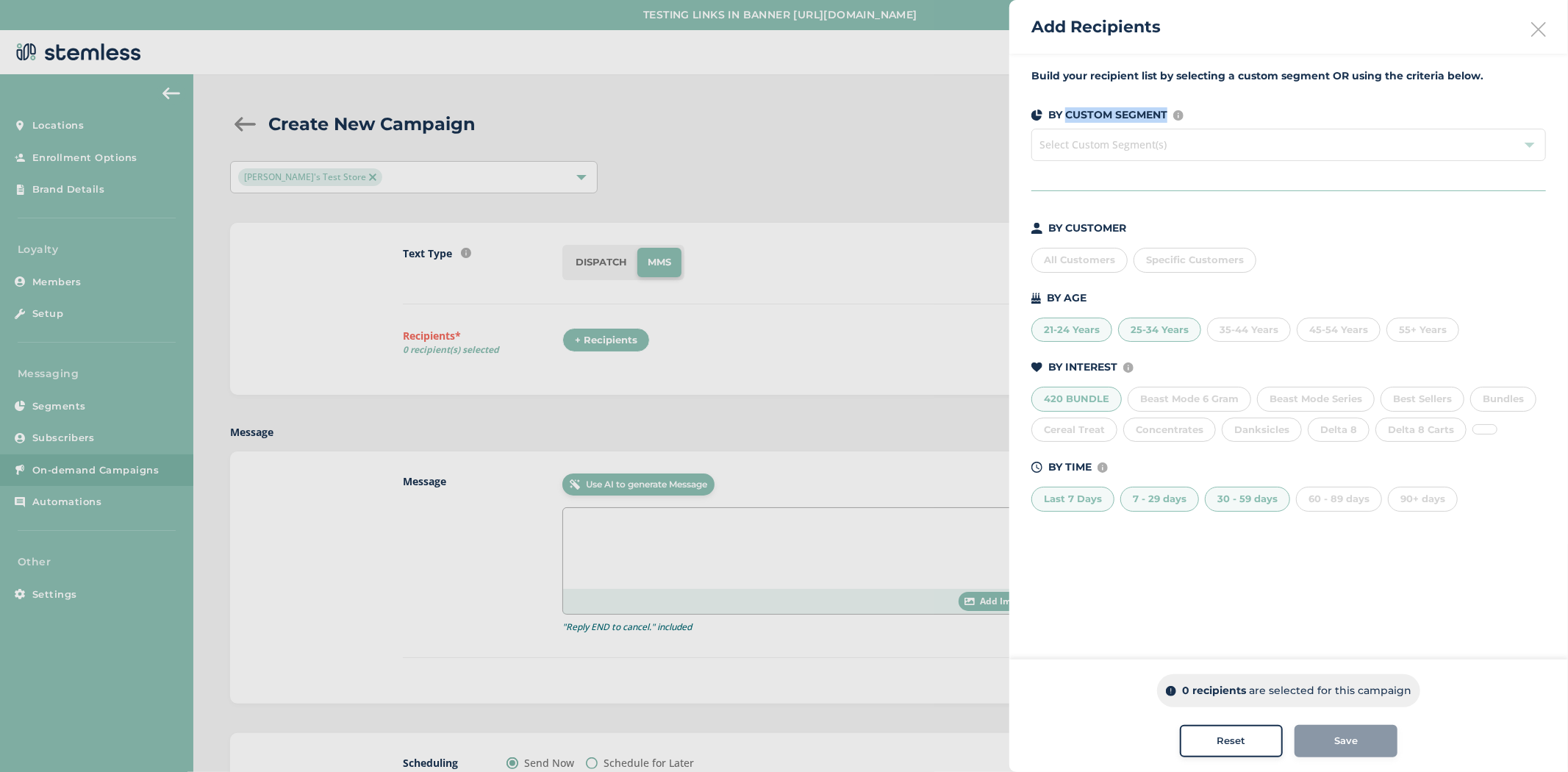
drag, startPoint x: 1129, startPoint y: 114, endPoint x: 1079, endPoint y: 112, distance: 50.0
click at [1062, 114] on p "BY CUSTOM SEGMENT" at bounding box center [1108, 114] width 119 height 16
click at [1541, 24] on icon at bounding box center [1538, 30] width 15 height 15
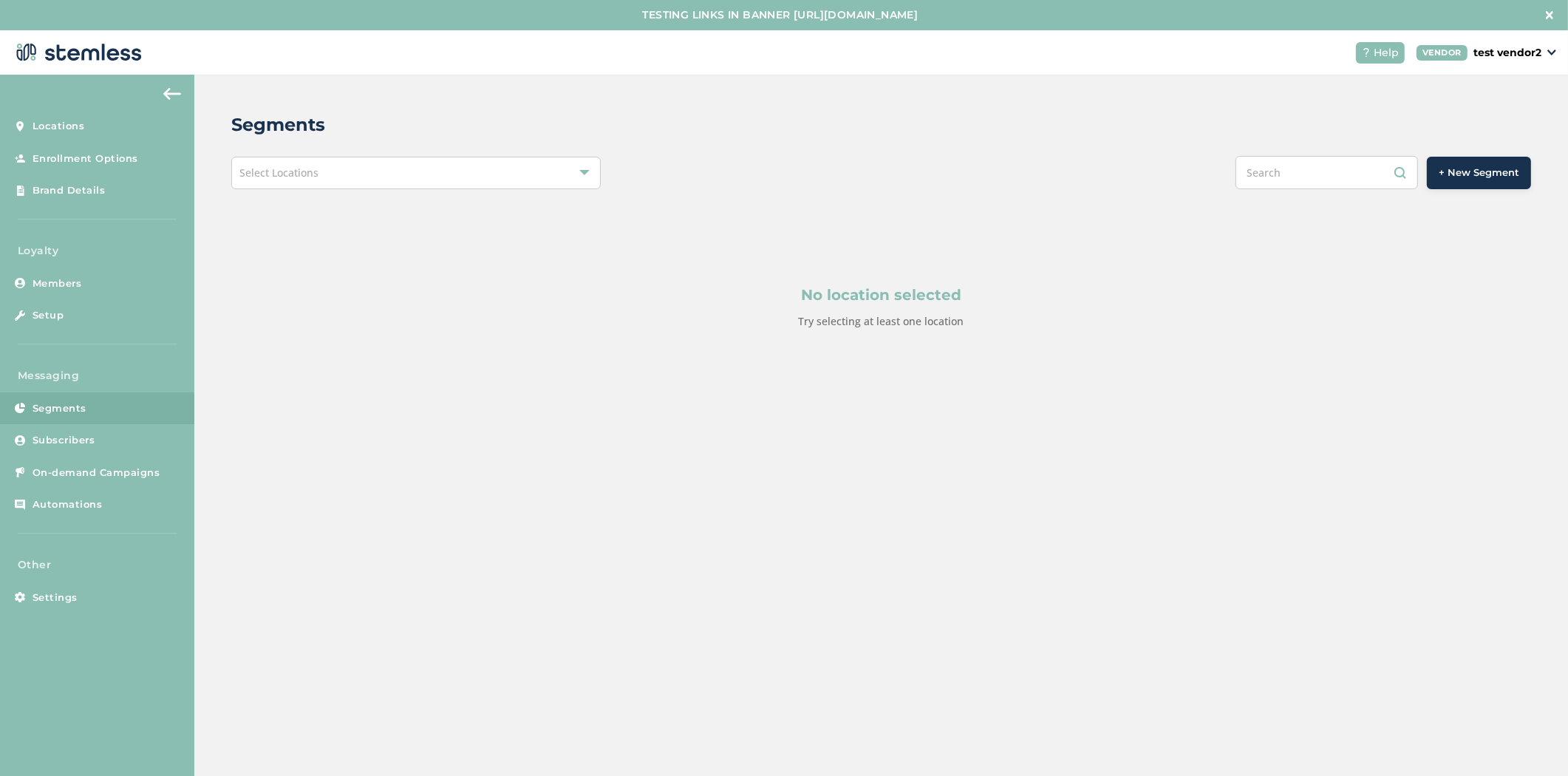
click at [1446, 164] on button "+ New Segment" at bounding box center [1479, 173] width 104 height 33
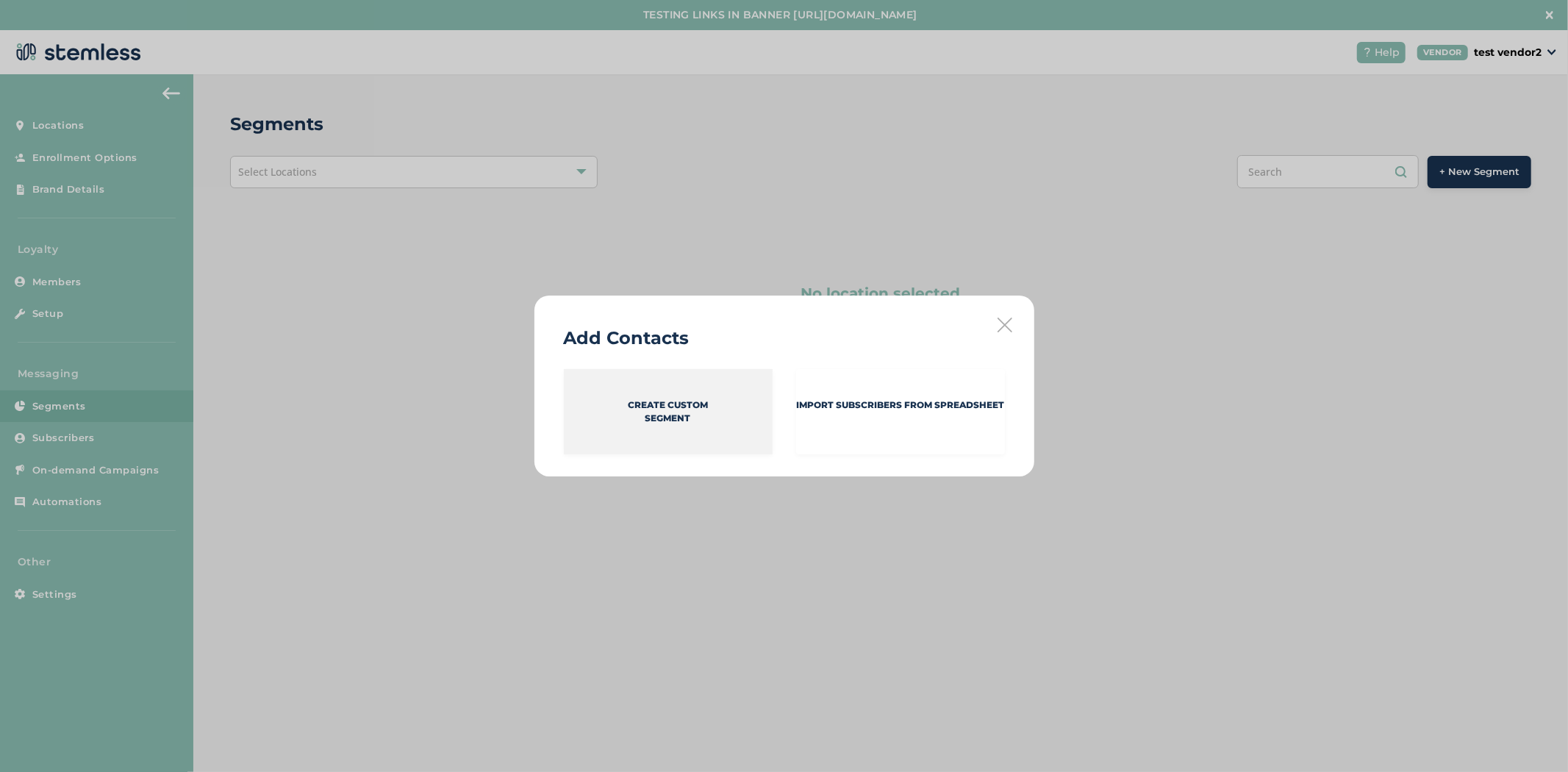
click at [715, 423] on div "Create Custom Segment" at bounding box center [668, 411] width 209 height 85
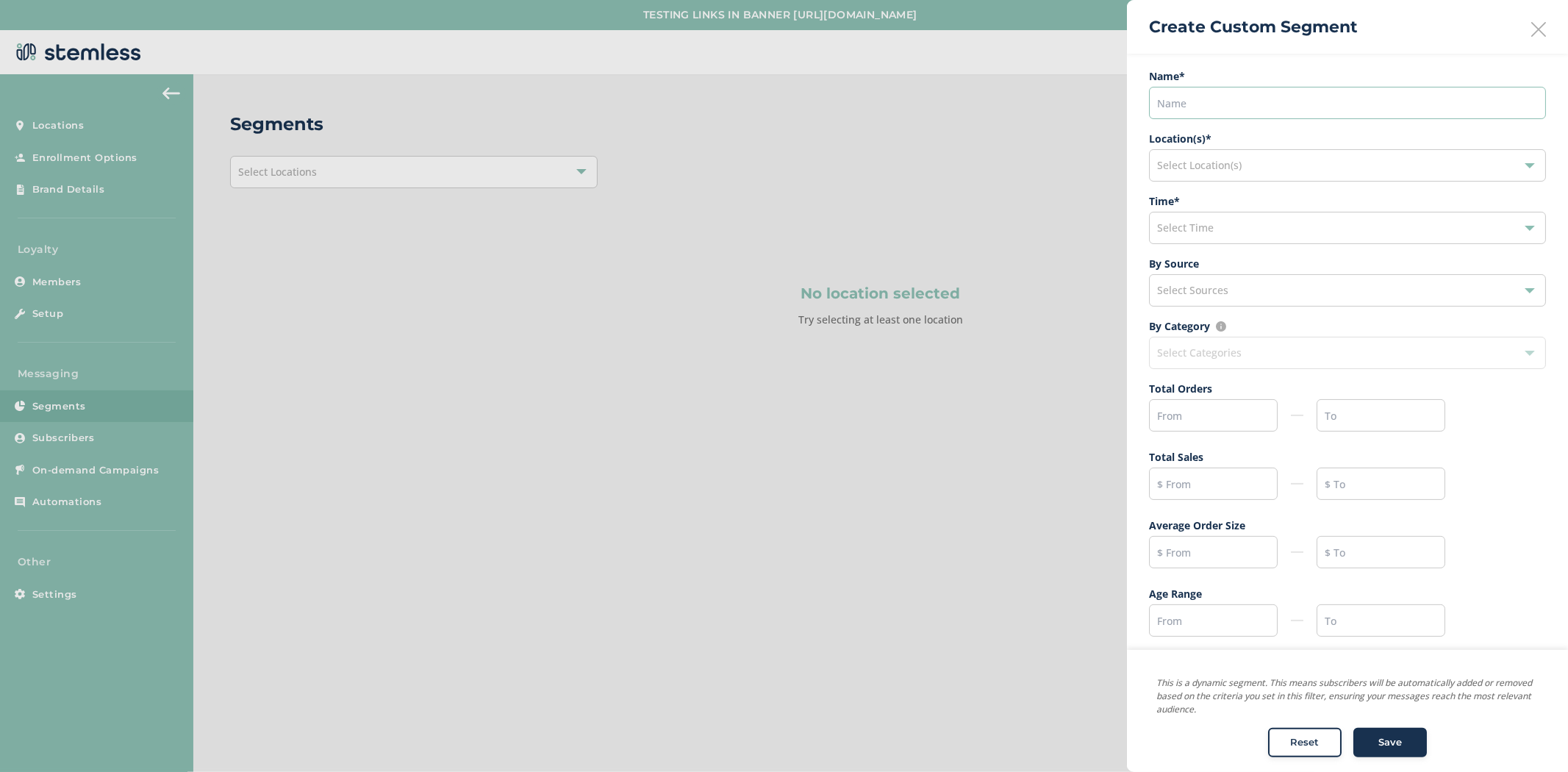
click at [1356, 104] on input "text" at bounding box center [1347, 103] width 397 height 32
type input "VIP"
click at [1194, 219] on div "Select Time" at bounding box center [1347, 227] width 397 height 32
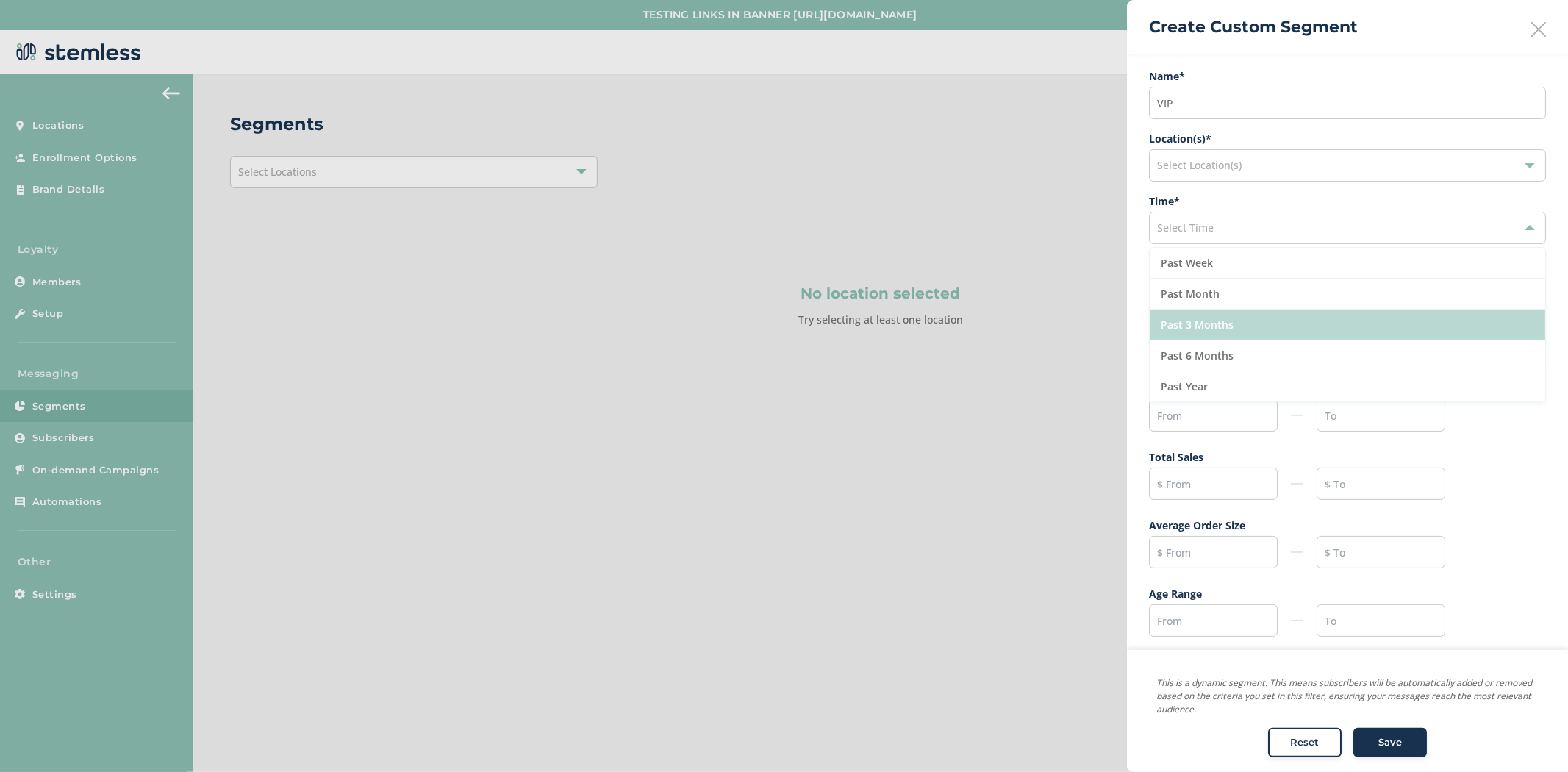
click at [1287, 323] on li "Past 3 Months" at bounding box center [1347, 324] width 395 height 31
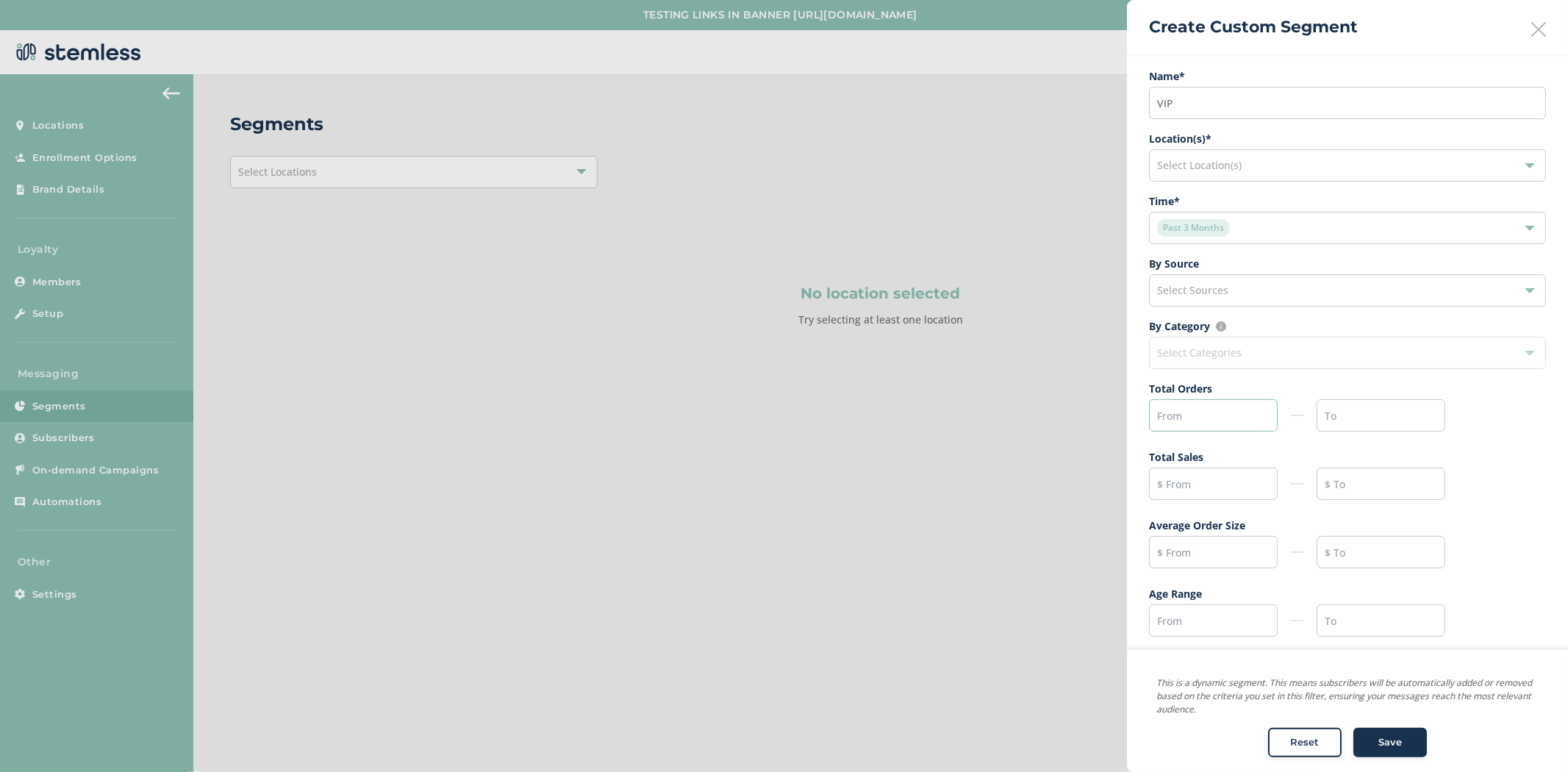
click at [1219, 410] on input "text" at bounding box center [1212, 415] width 128 height 32
type input "10"
click at [1231, 490] on input "text" at bounding box center [1212, 483] width 128 height 32
type input "800"
click at [1531, 23] on icon at bounding box center [1538, 30] width 15 height 15
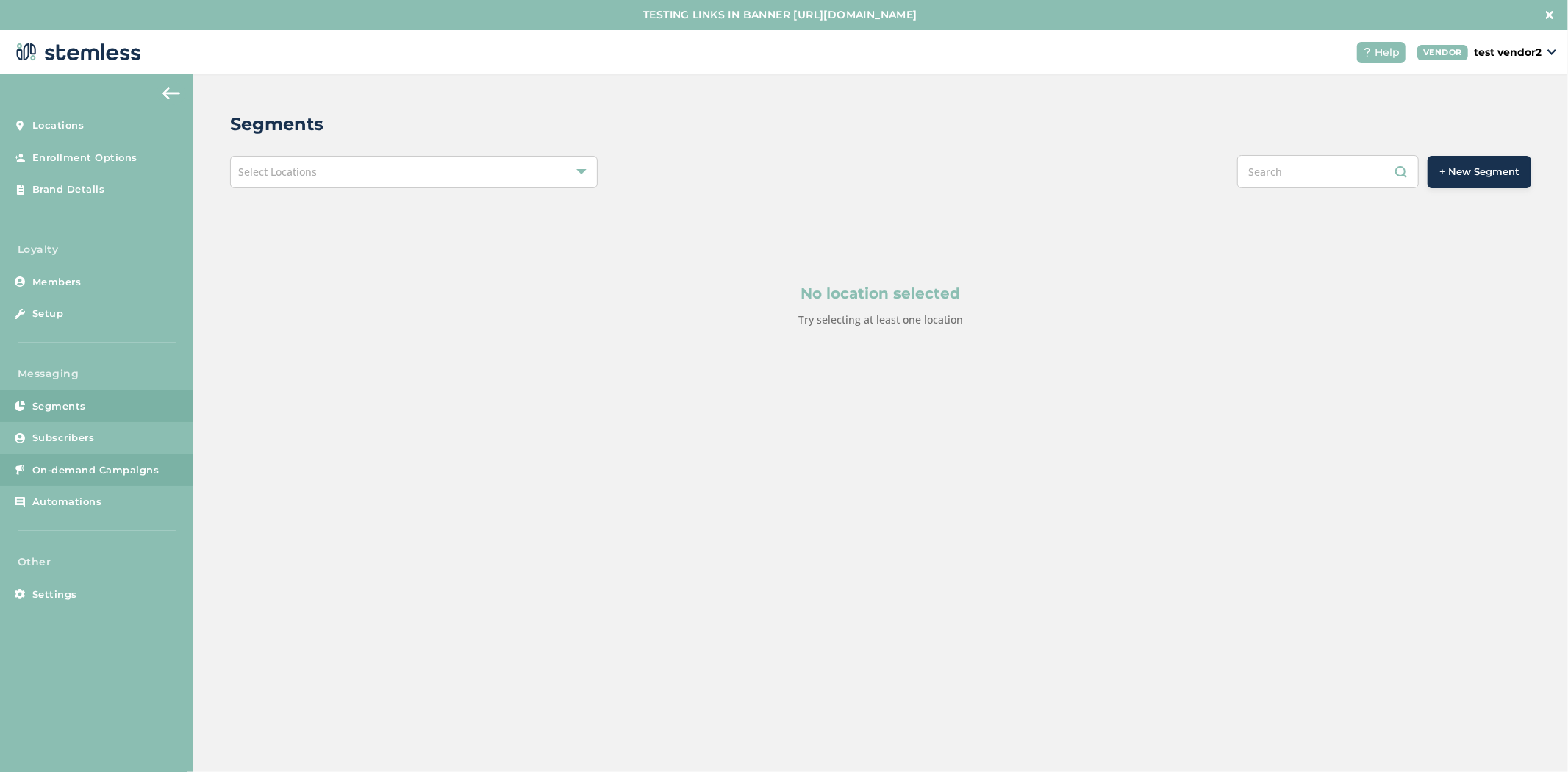
click at [103, 468] on span "On-demand Campaigns" at bounding box center [95, 471] width 127 height 15
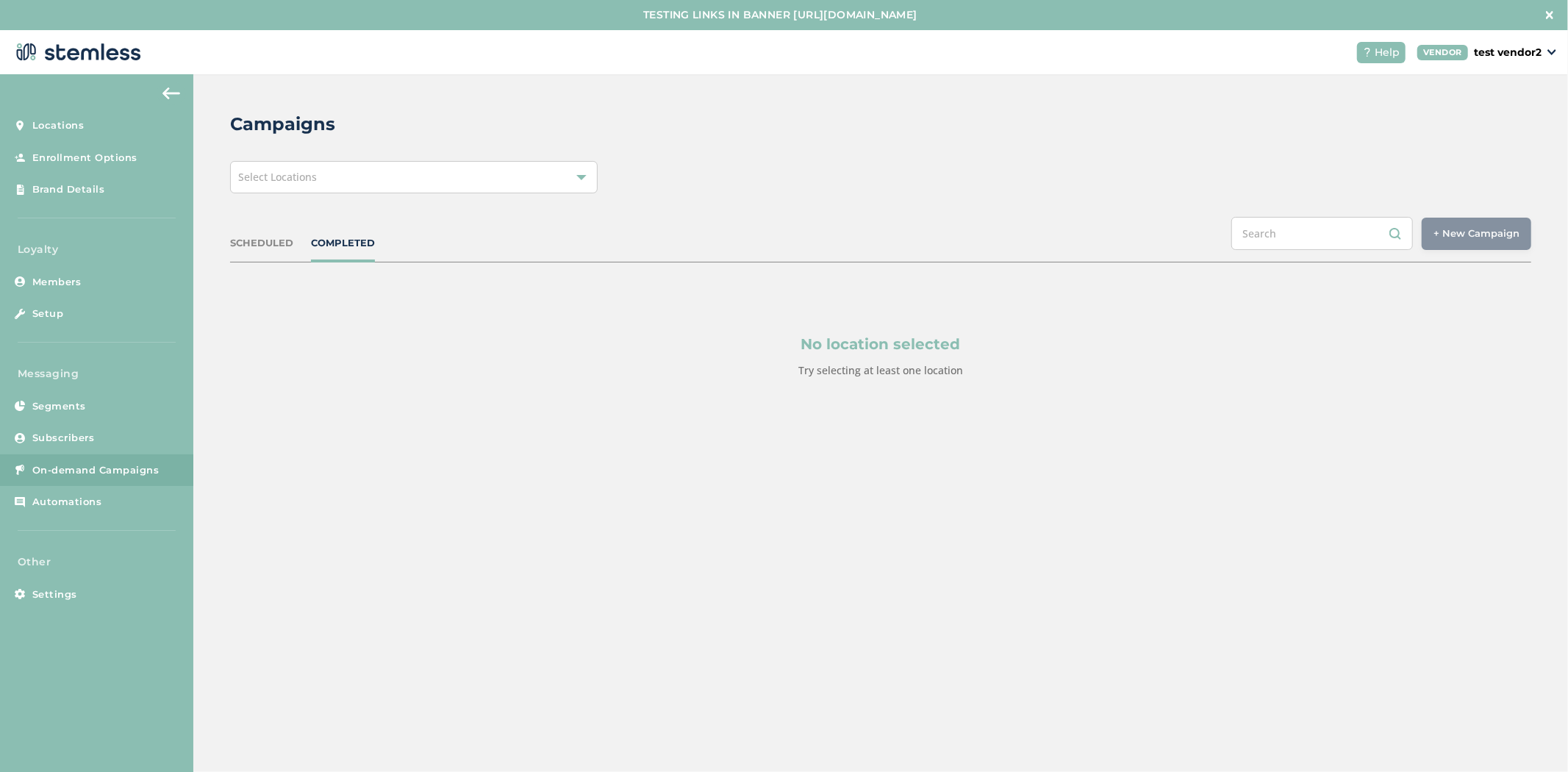
click at [322, 180] on div "Select Locations" at bounding box center [414, 177] width 367 height 32
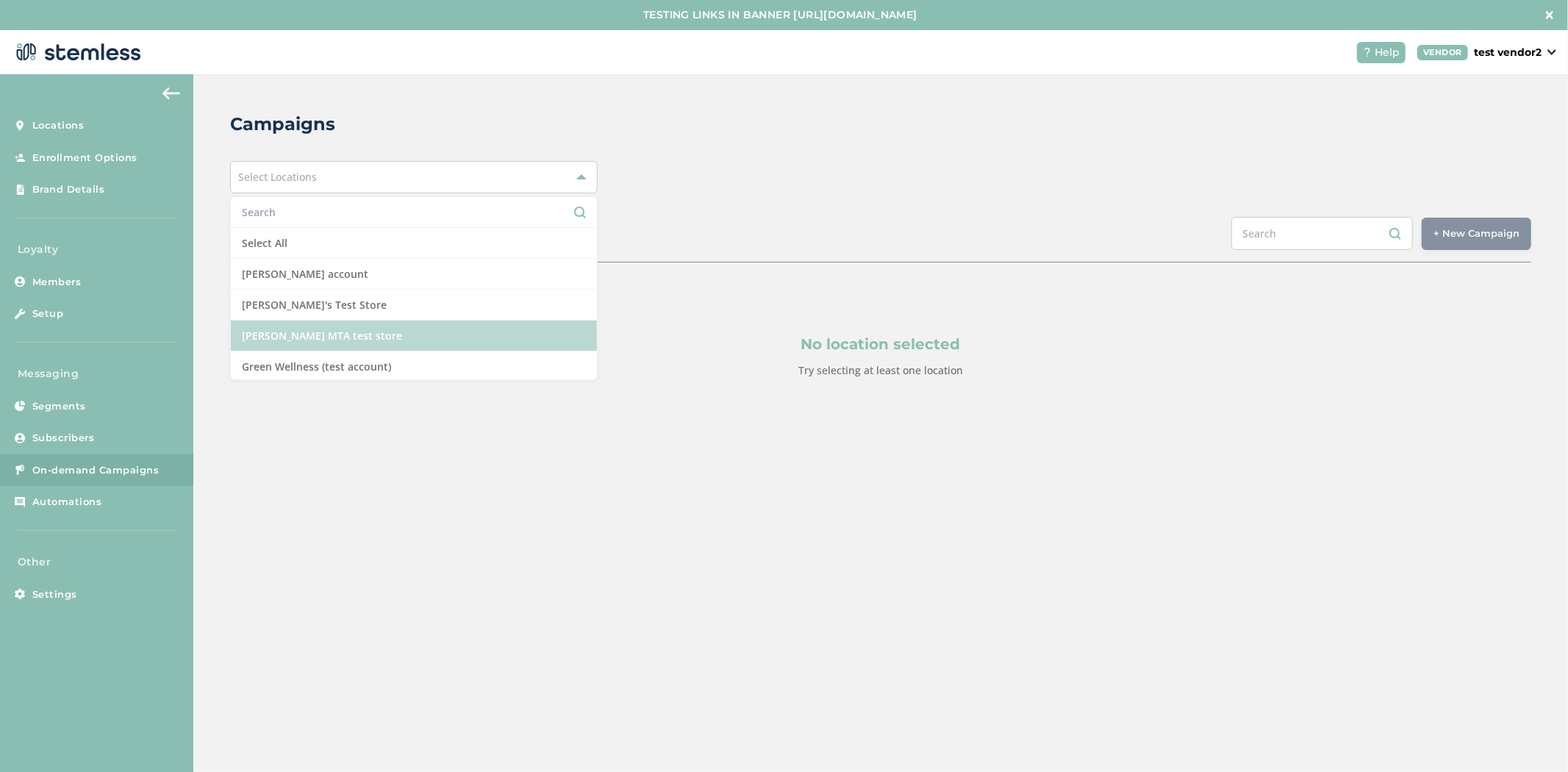
click at [365, 328] on li "[PERSON_NAME] MTA test store" at bounding box center [414, 336] width 366 height 31
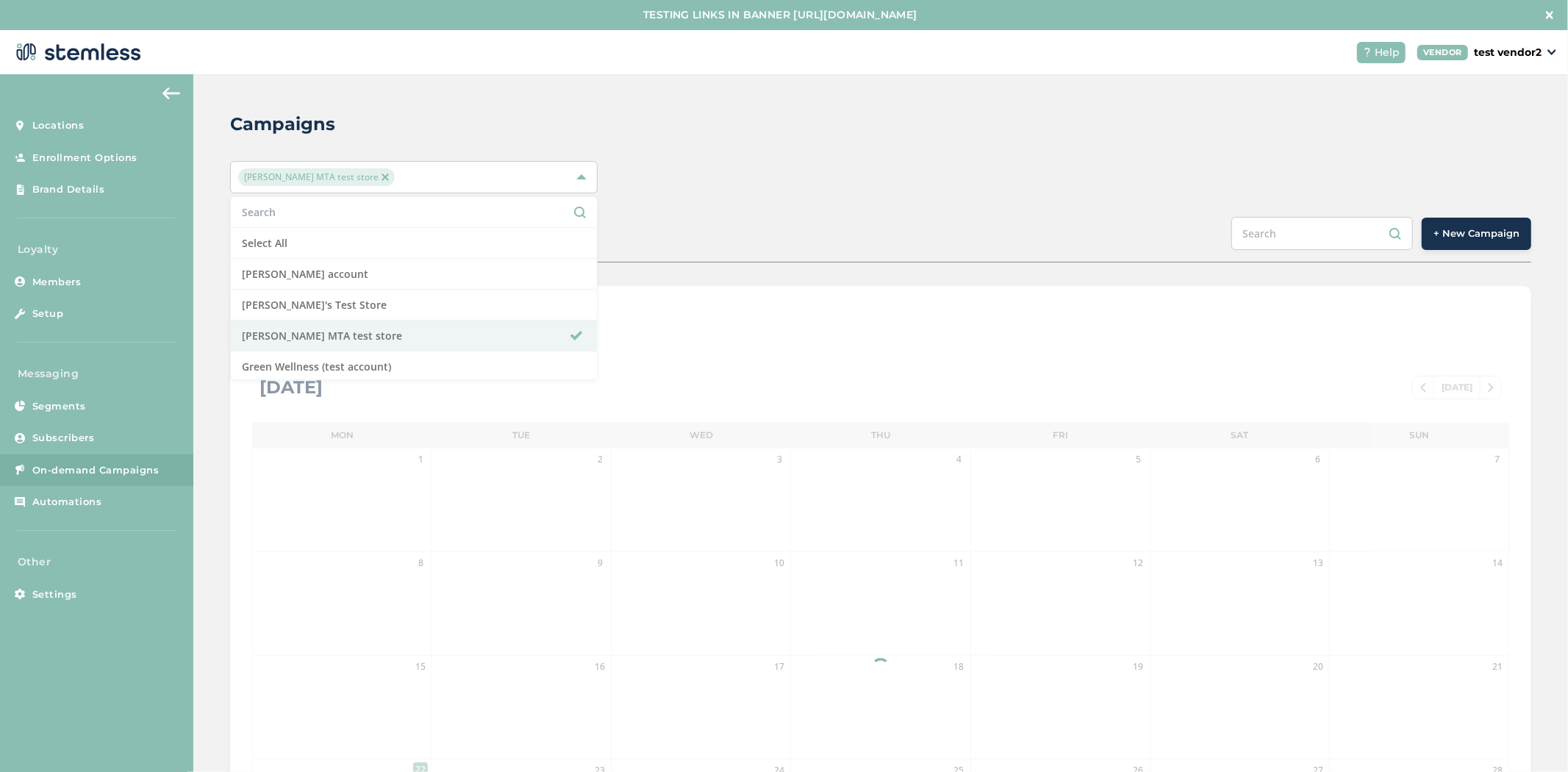
drag, startPoint x: 946, startPoint y: 119, endPoint x: 972, endPoint y: 127, distance: 27.2
click at [948, 119] on div "Campaigns" at bounding box center [875, 124] width 1290 height 27
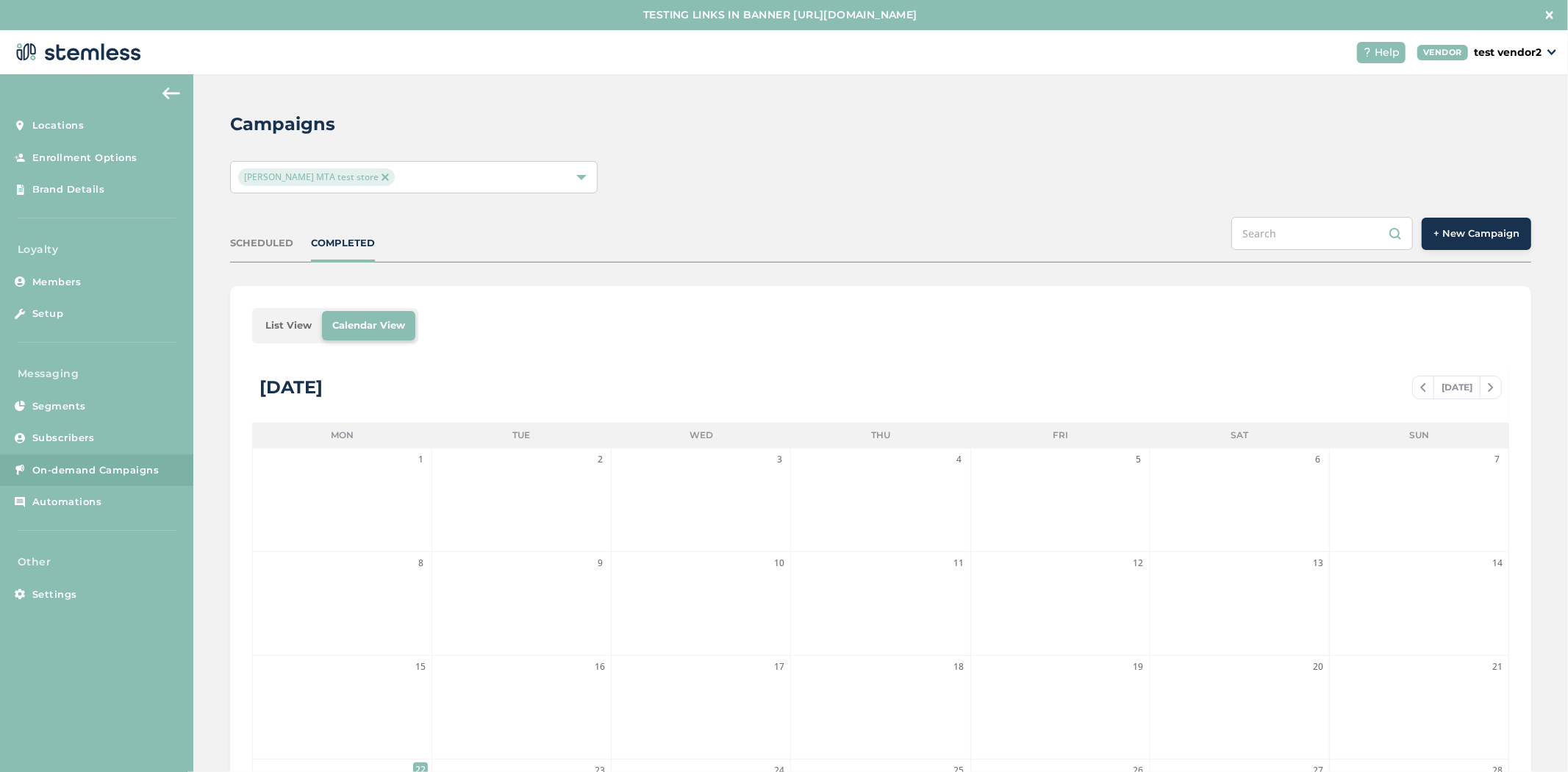
click at [1459, 235] on span "+ New Campaign" at bounding box center [1477, 234] width 86 height 15
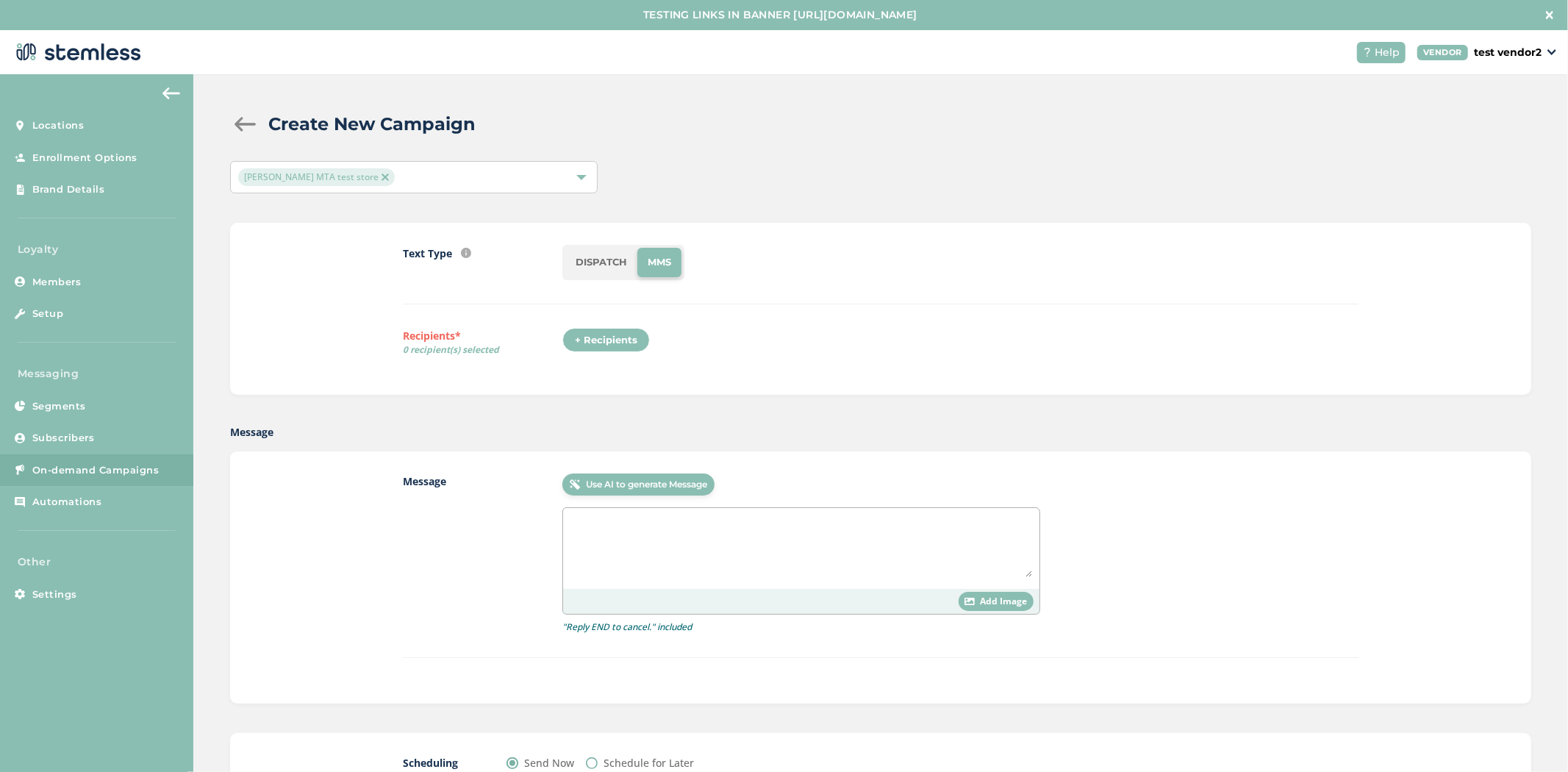
click at [608, 266] on li "DISPATCH" at bounding box center [601, 262] width 72 height 29
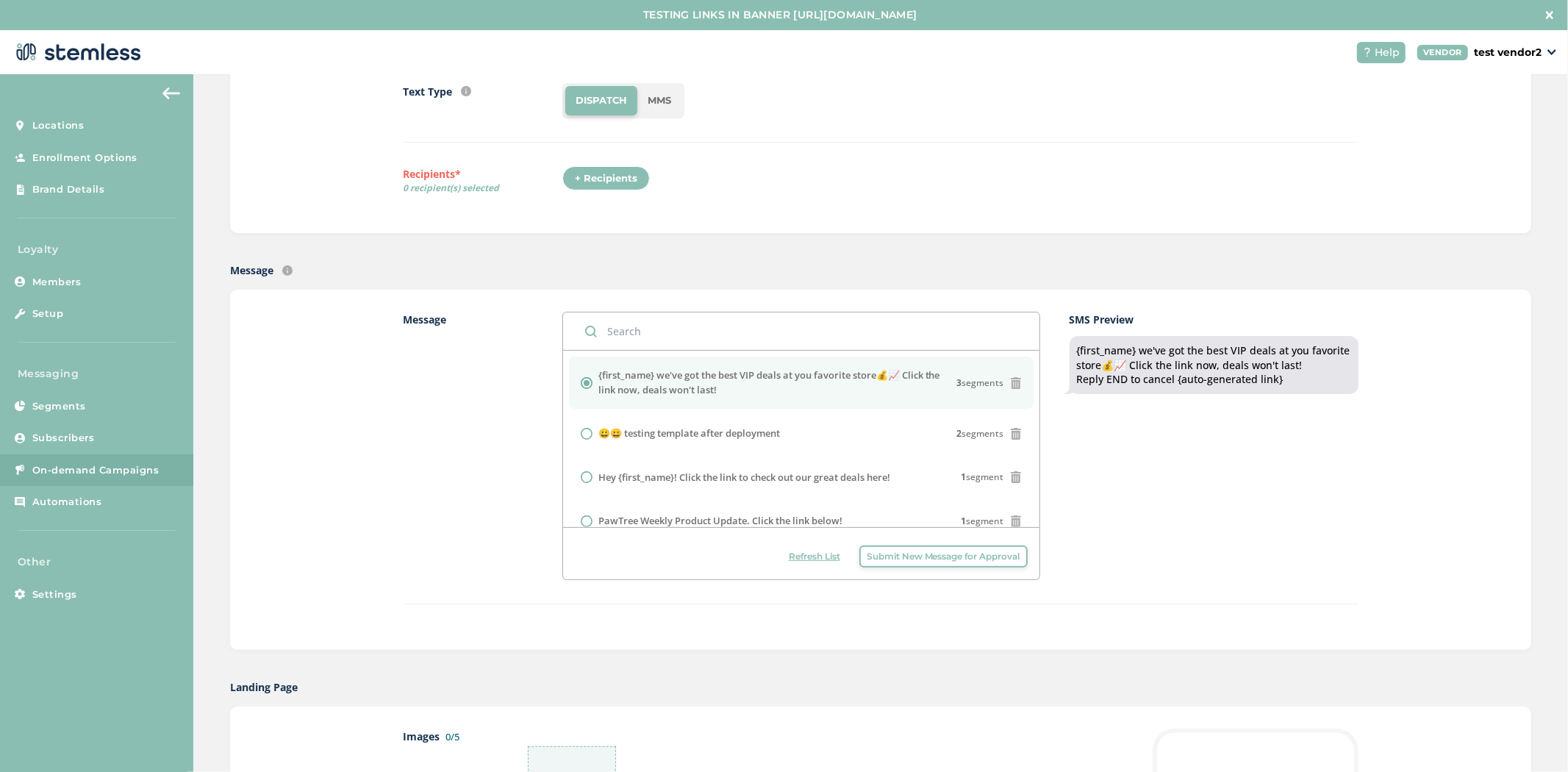
click at [894, 560] on span "Submit New Message for Approval" at bounding box center [943, 556] width 153 height 13
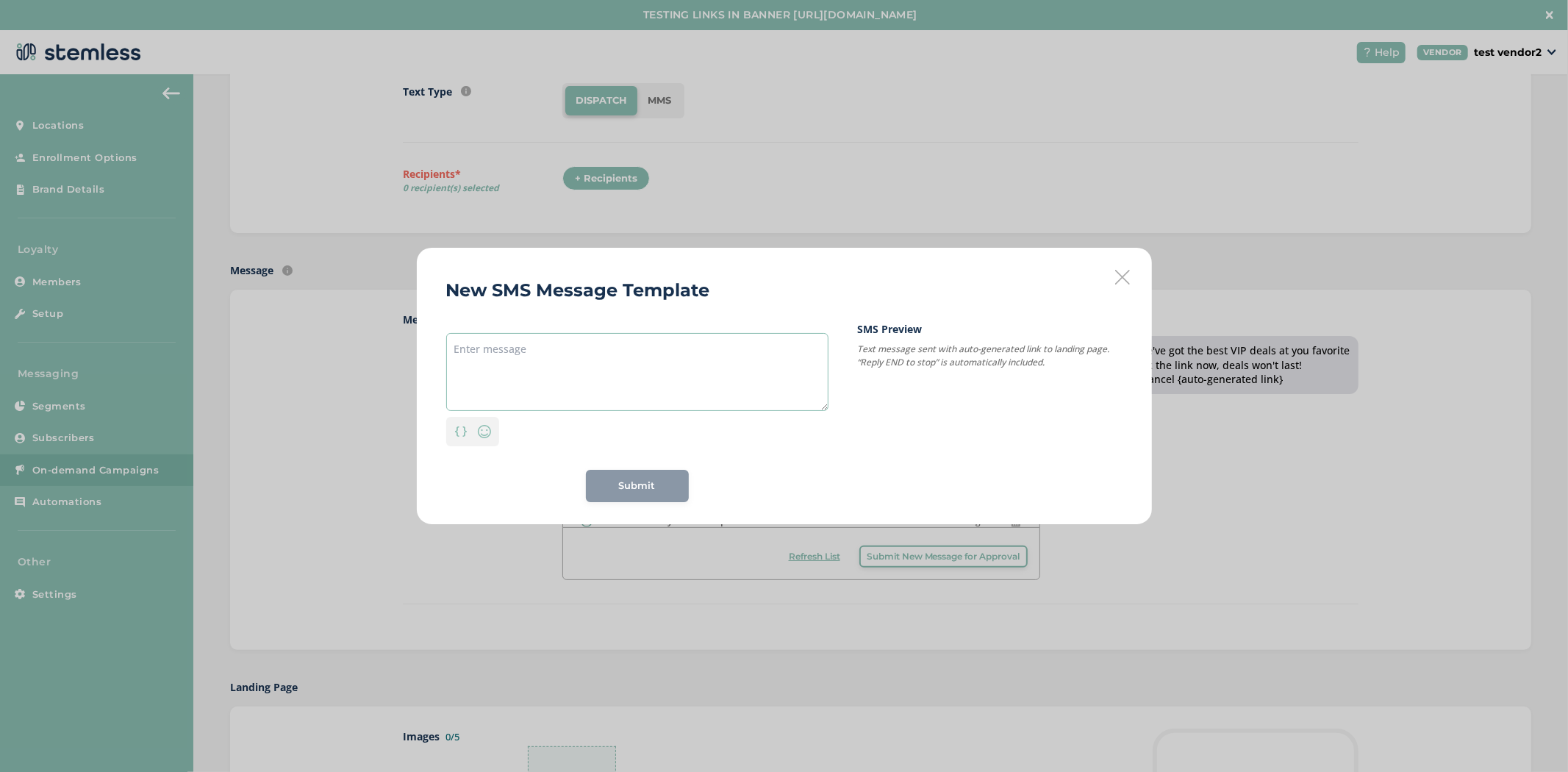
click at [555, 365] on textarea at bounding box center [636, 372] width 382 height 78
click at [455, 435] on img at bounding box center [461, 431] width 12 height 10
click at [463, 357] on div "{first_name}" at bounding box center [461, 358] width 70 height 27
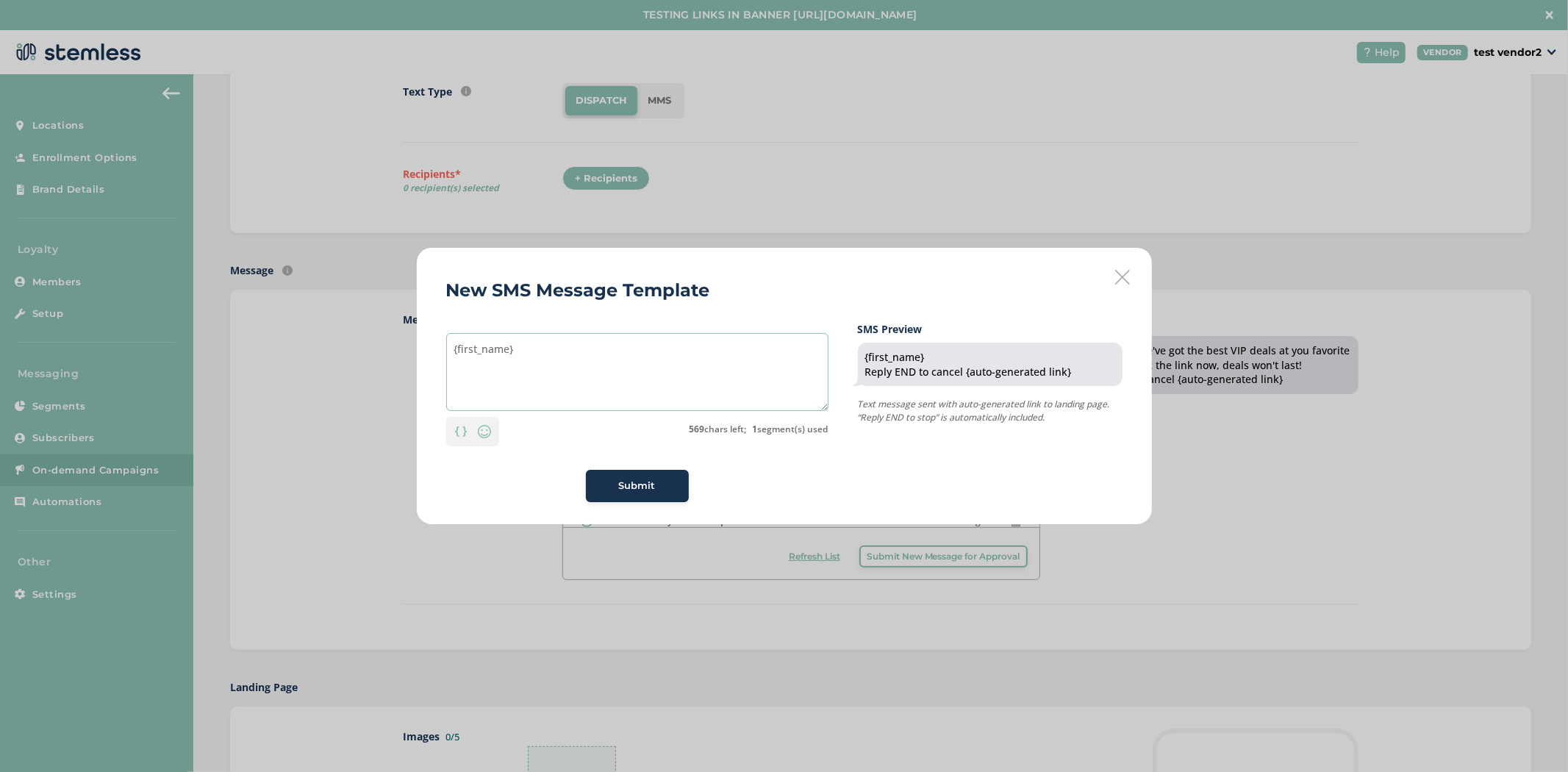
click at [454, 348] on textarea "{first_name}" at bounding box center [636, 372] width 382 height 78
click at [561, 348] on textarea "Hi {first_name}" at bounding box center [636, 372] width 382 height 78
type textarea "Hi {first_name}- deal todays"
click at [1113, 270] on div "New SMS Message Template Hi {first_name}- deal todays Personalization Emoji 521…" at bounding box center [784, 386] width 735 height 276
click at [1119, 274] on icon at bounding box center [1122, 278] width 15 height 15
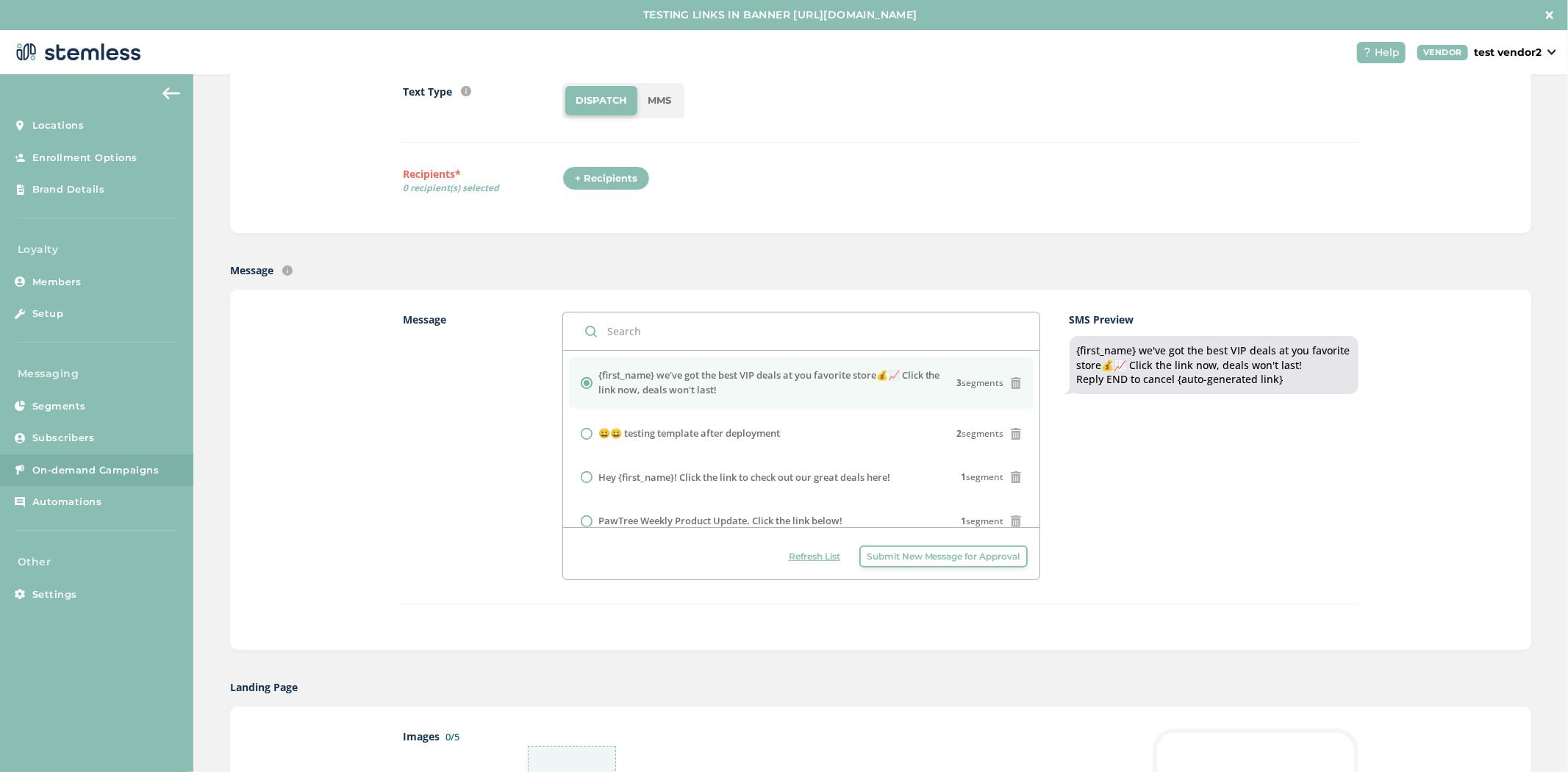
click at [625, 381] on label "{first_name} we've got the best VIP deals at you favorite store💰📈 Click the lin…" at bounding box center [777, 382] width 359 height 29
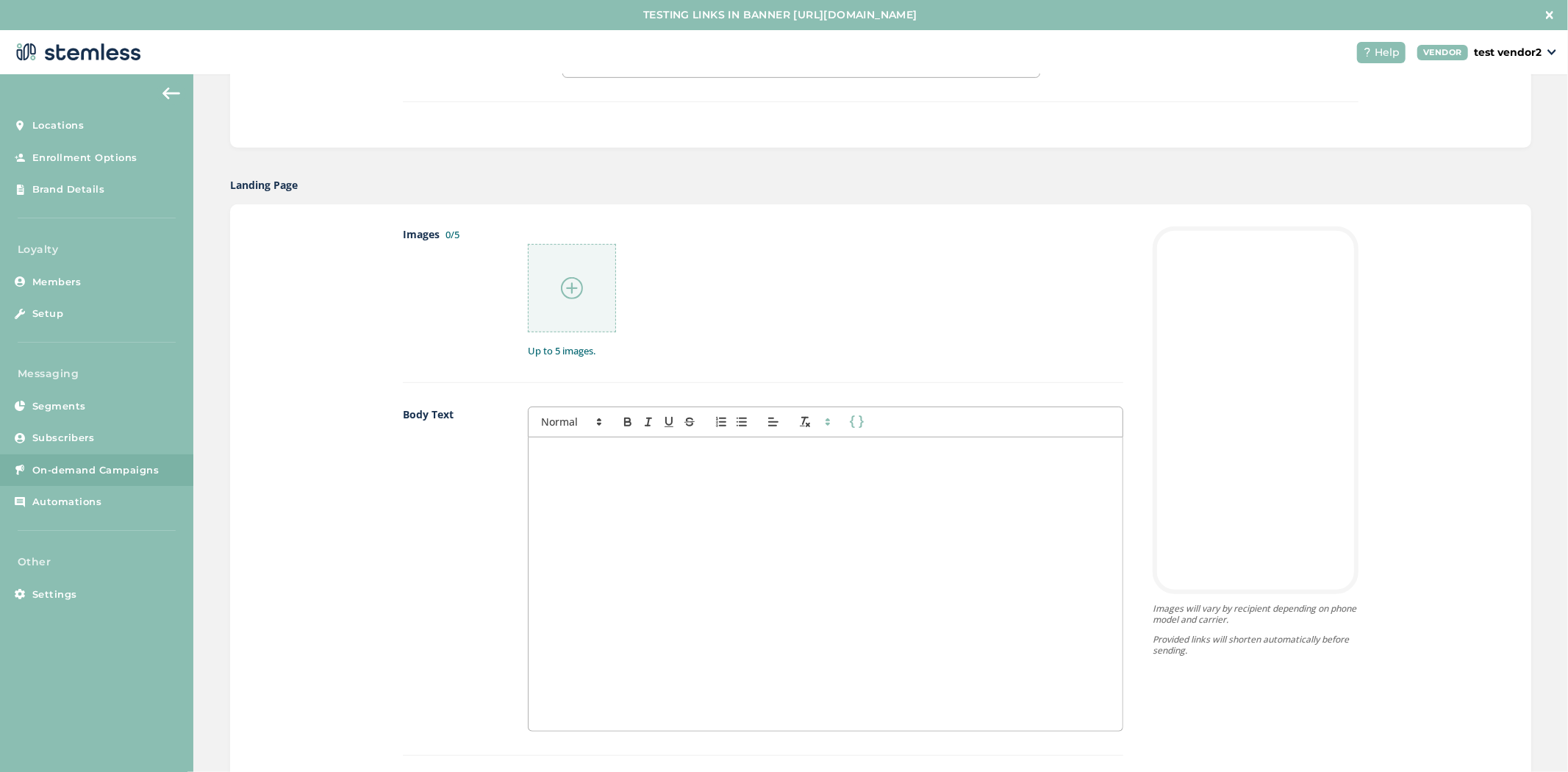
scroll to position [665, 0]
click at [562, 288] on img at bounding box center [572, 287] width 22 height 22
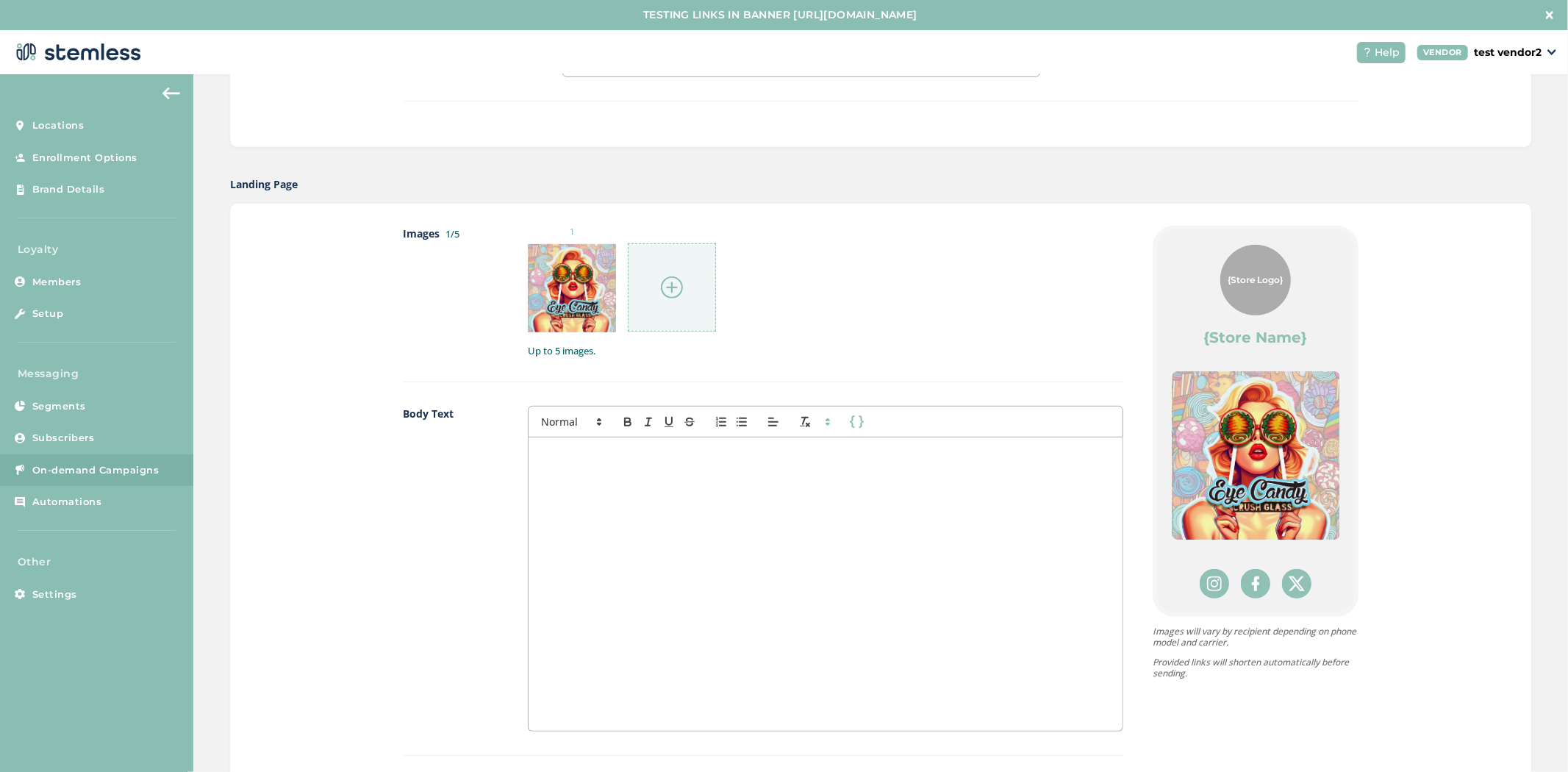
click at [669, 278] on img at bounding box center [671, 287] width 22 height 22
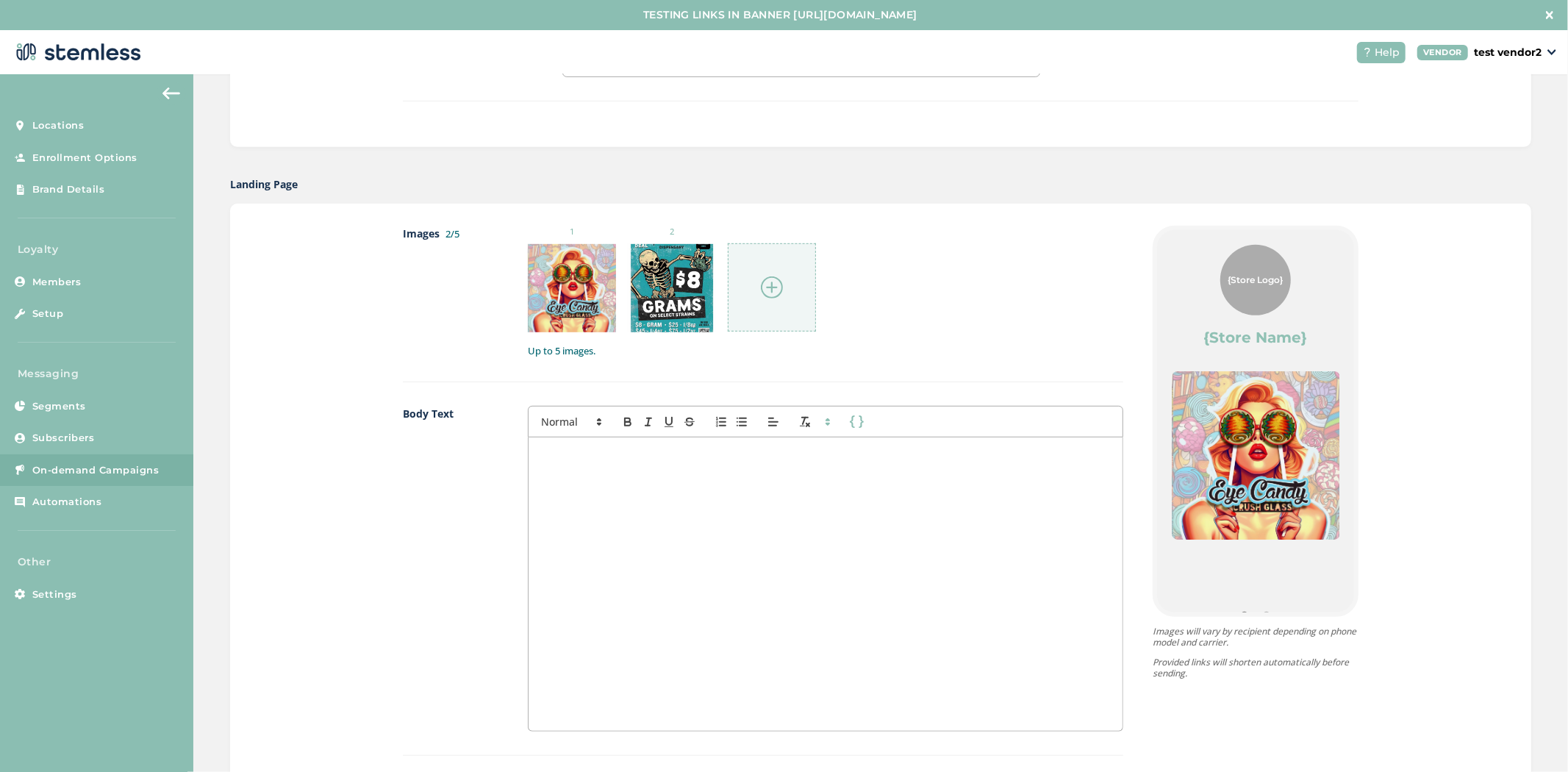
click at [777, 274] on div at bounding box center [772, 288] width 88 height 88
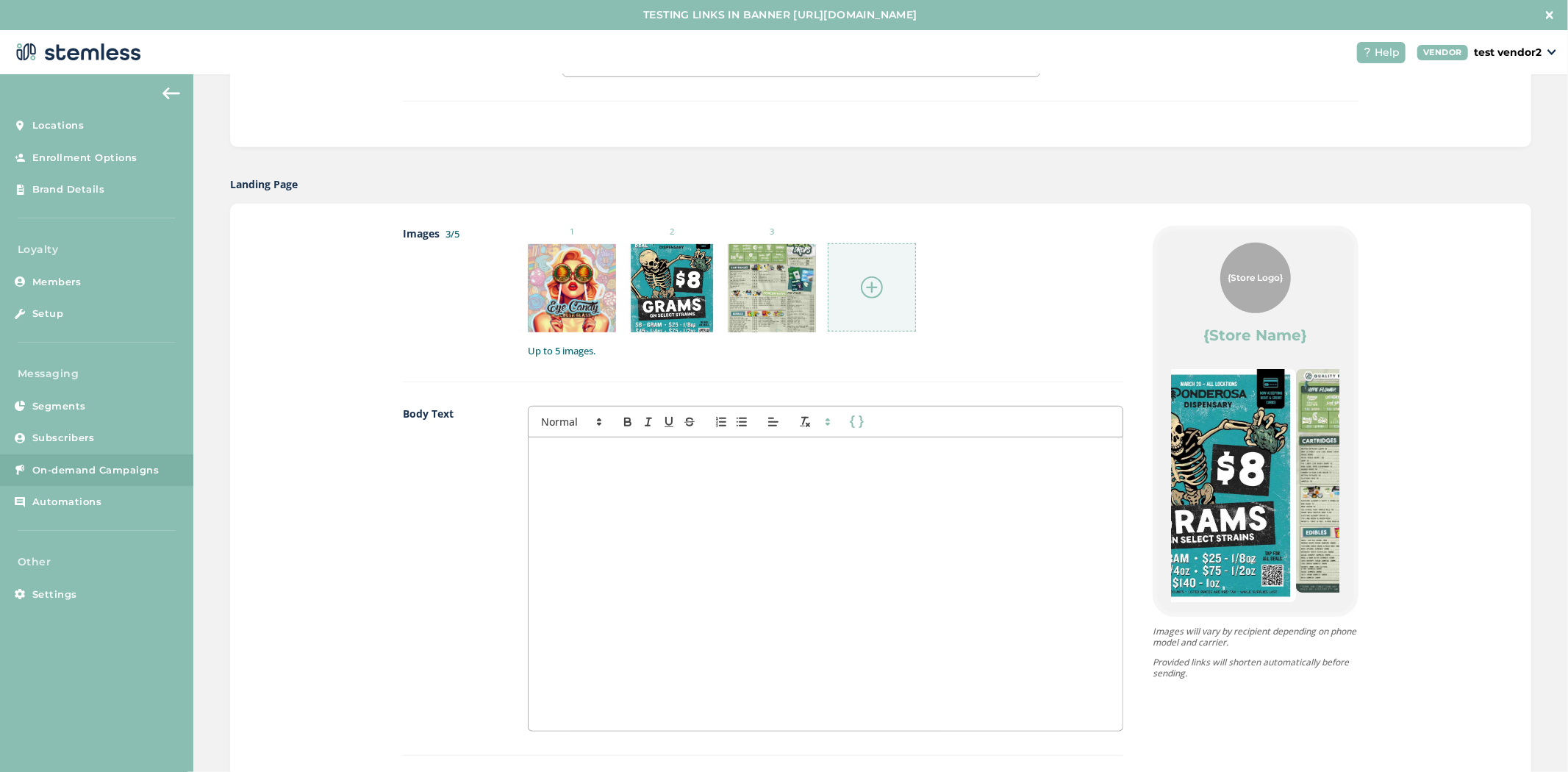
drag, startPoint x: 1278, startPoint y: 451, endPoint x: 1070, endPoint y: 459, distance: 208.2
click at [1067, 459] on div "Images 3/5 1 2 3 Up to 5 images. Body Text First Name Last Name Links {Store Lo…" at bounding box center [880, 586] width 956 height 721
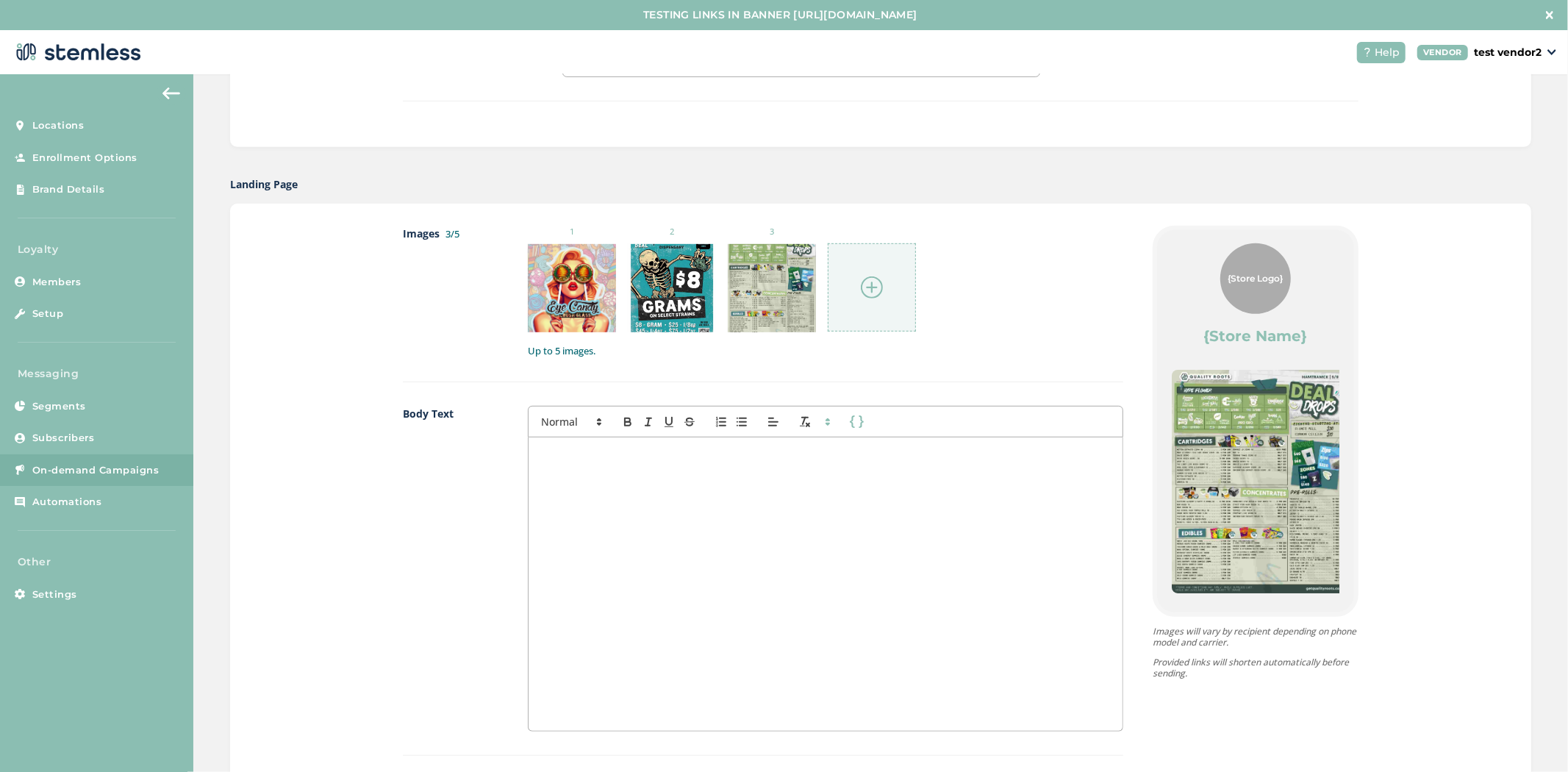
drag, startPoint x: 1262, startPoint y: 459, endPoint x: 1126, endPoint y: 480, distance: 137.6
click at [1058, 464] on div "Images 3/5 1 2 3 Up to 5 images. Body Text First Name Last Name Links {Store Lo…" at bounding box center [880, 586] width 956 height 721
click at [1326, 480] on div "{Store Logo} {Store Name} Powered By" at bounding box center [1256, 421] width 197 height 382
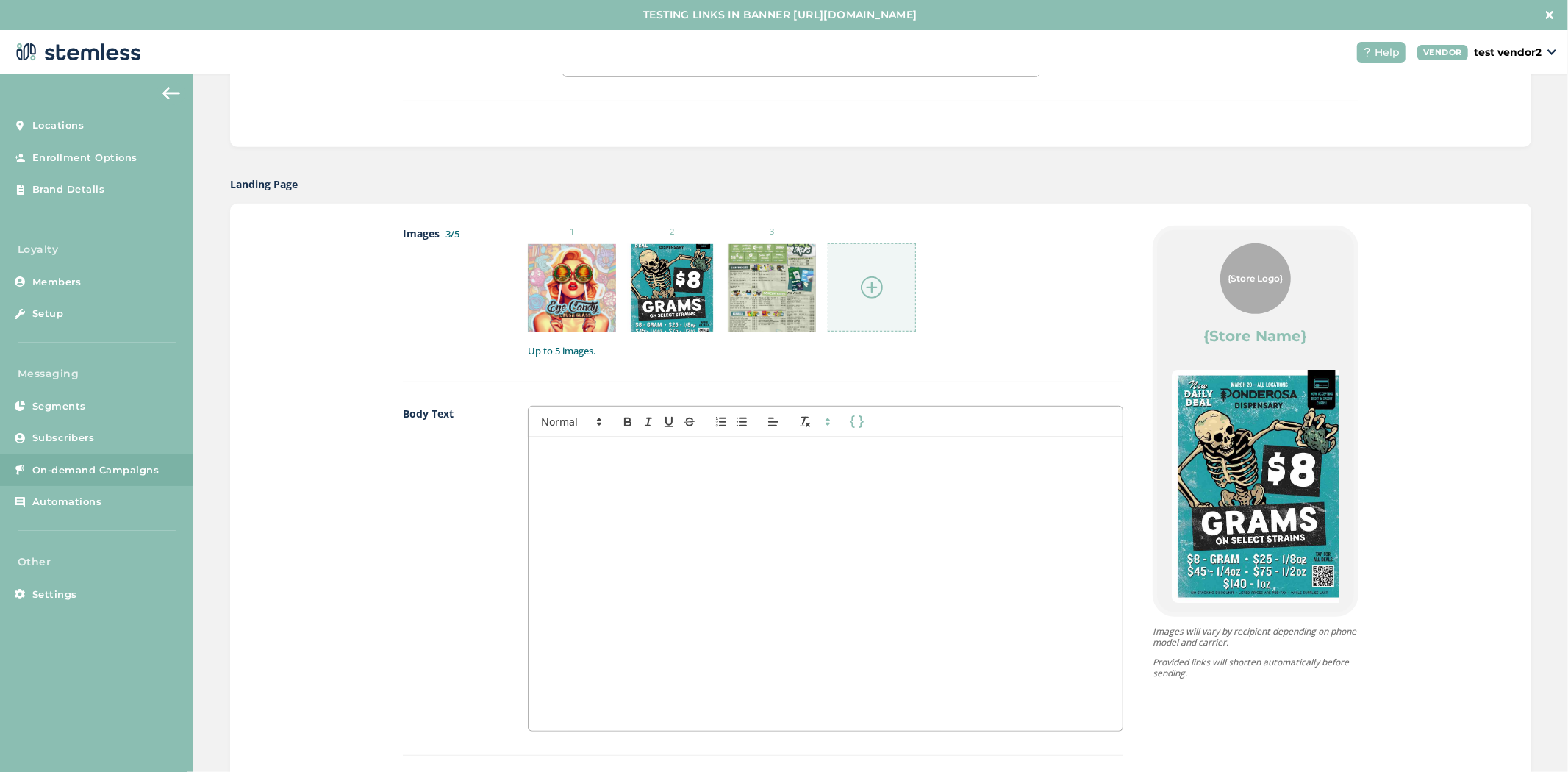
drag, startPoint x: 1193, startPoint y: 477, endPoint x: 1313, endPoint y: 488, distance: 120.5
click at [1411, 488] on div "Images 3/5 1 2 3 Up to 5 images. Body Text First Name Last Name Links {Store Lo…" at bounding box center [881, 586] width 1301 height 765
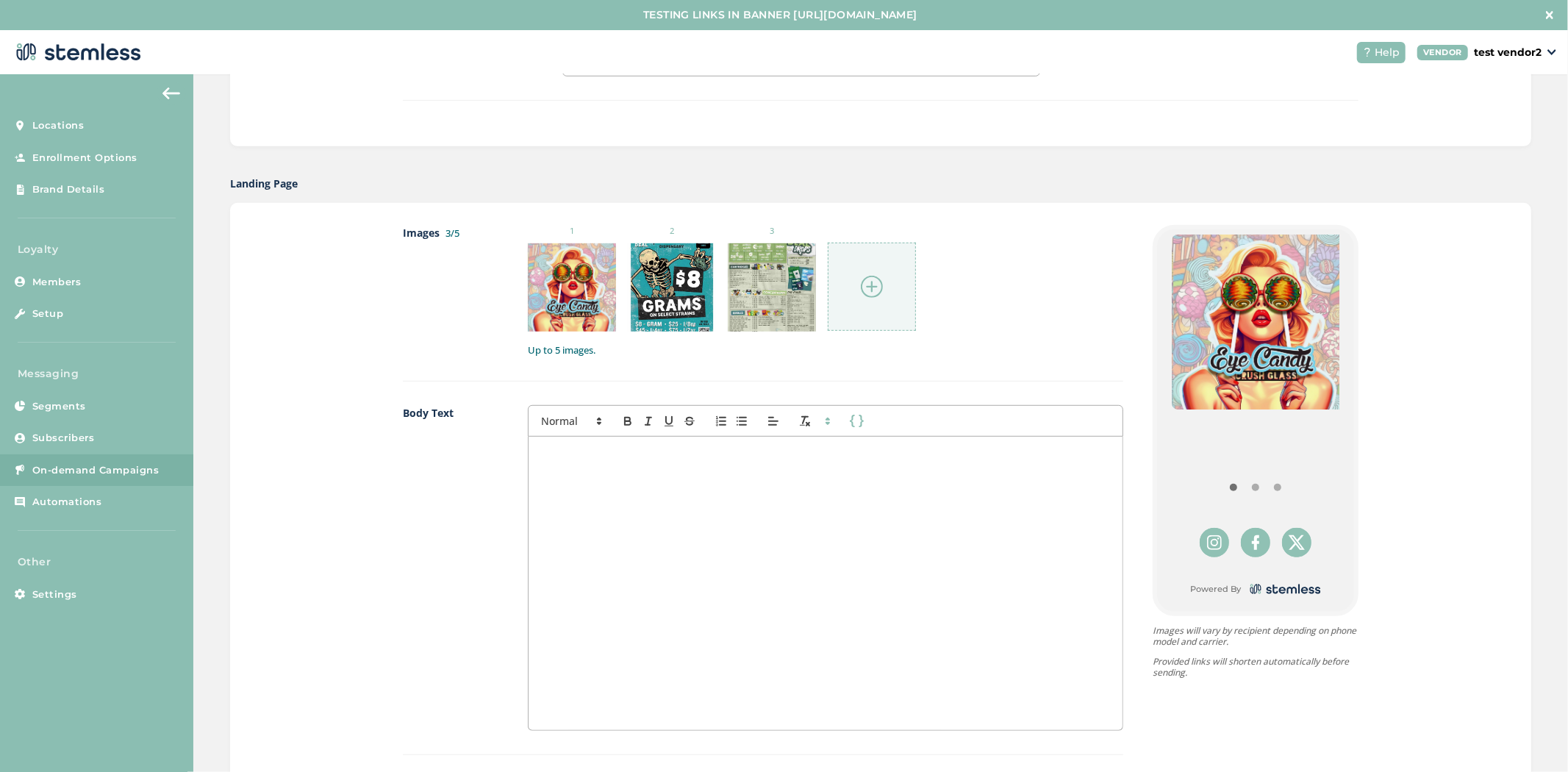
scroll to position [667, 0]
click at [834, 546] on div at bounding box center [825, 582] width 594 height 294
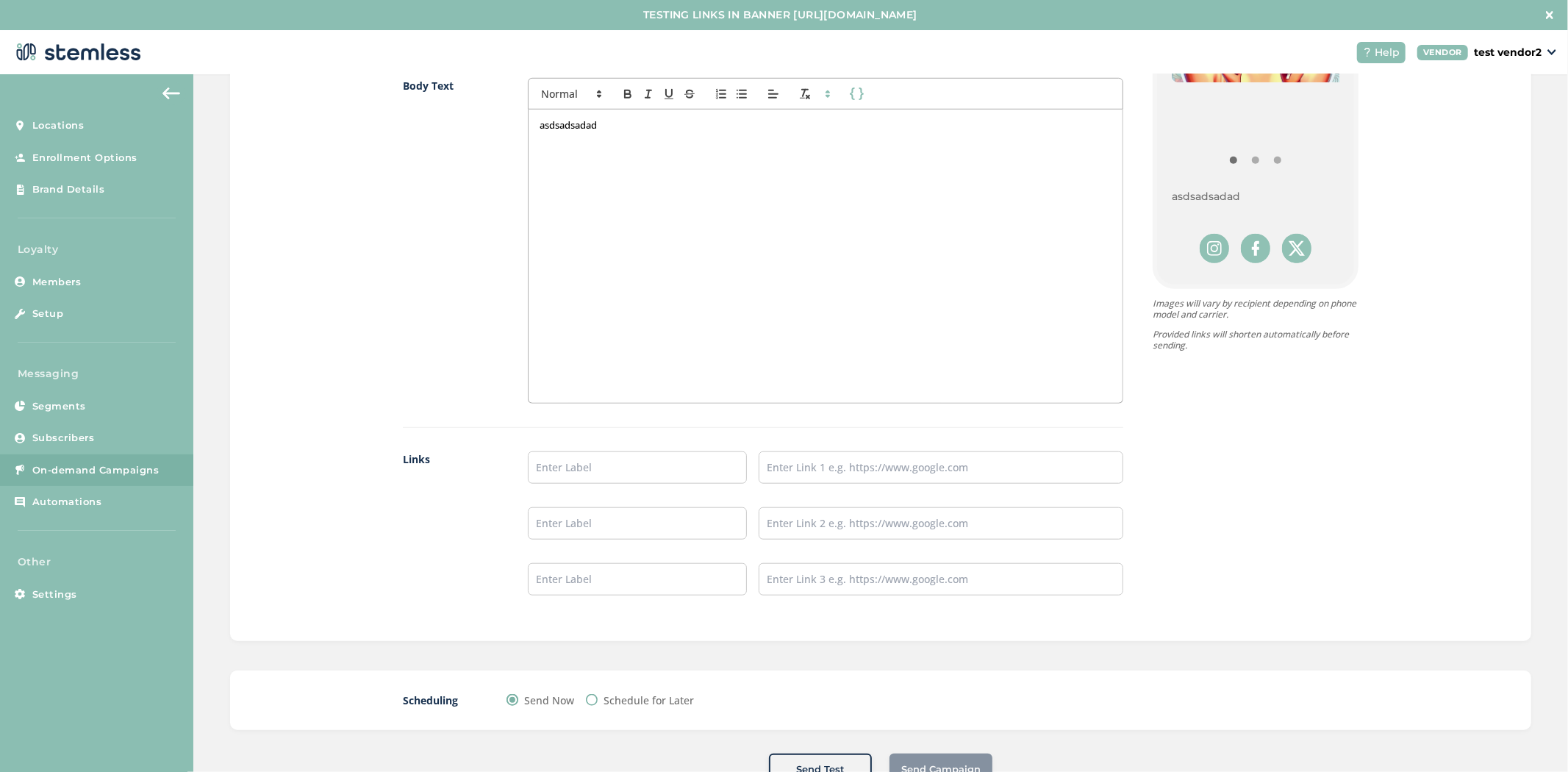
scroll to position [994, 0]
click at [622, 473] on input "text" at bounding box center [637, 466] width 219 height 32
type input "Menu Here"
click at [835, 459] on input "text" at bounding box center [941, 466] width 365 height 32
type input "[URL][DOMAIN_NAME]"
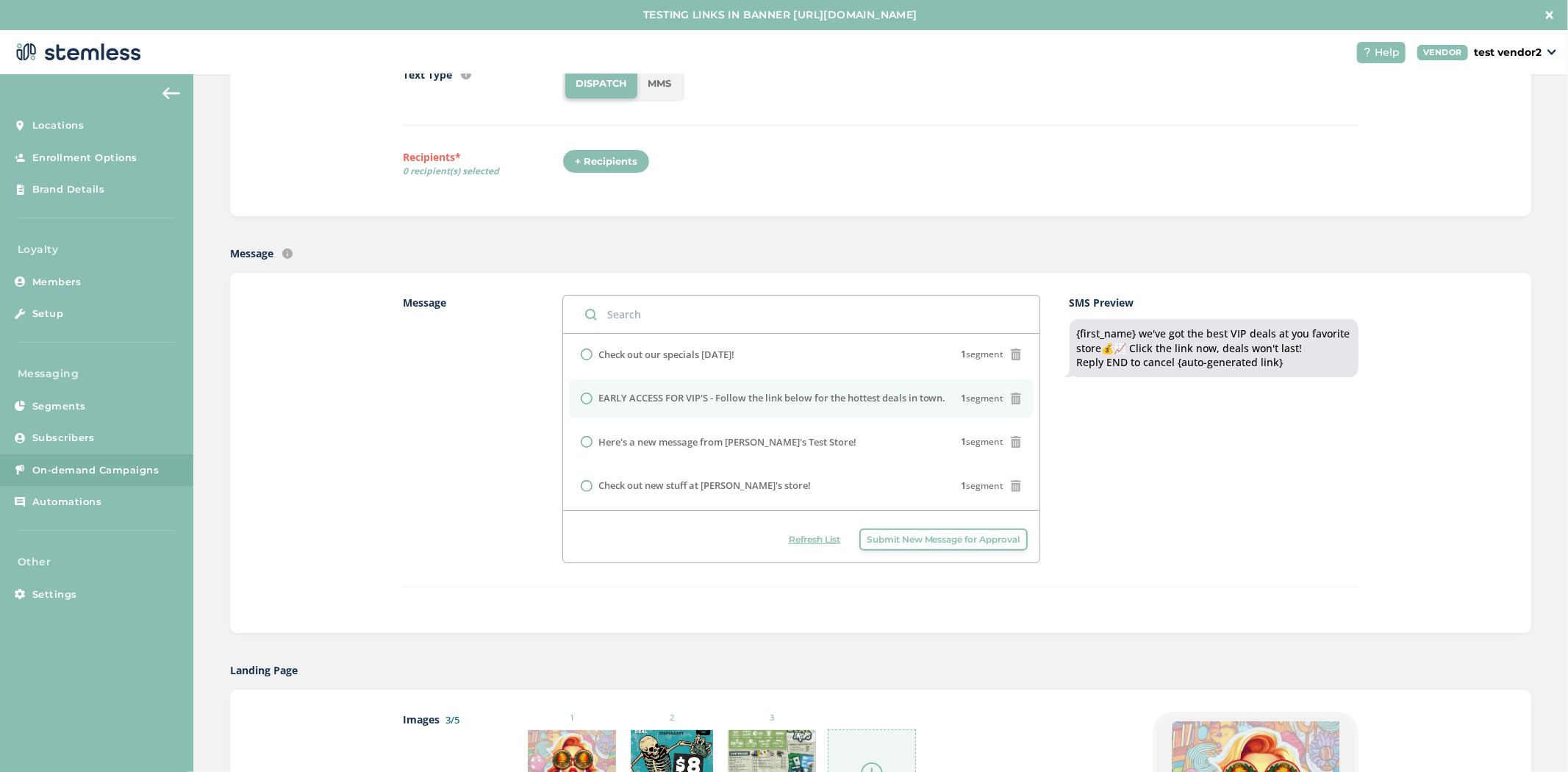
scroll to position [178, 0]
